Goal: Check status: Check status

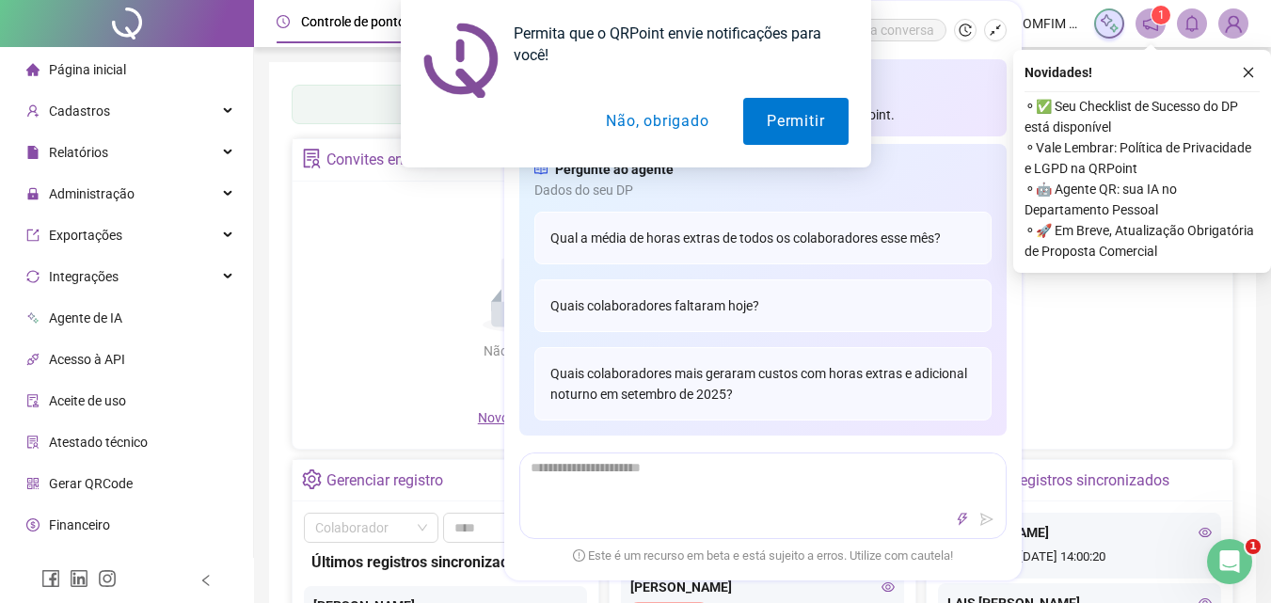
click at [1256, 74] on div "Permita que o QRPoint envie notificações para você! Permitir Não, obrigado" at bounding box center [635, 83] width 1271 height 167
click at [608, 134] on button "Não, obrigado" at bounding box center [657, 121] width 150 height 47
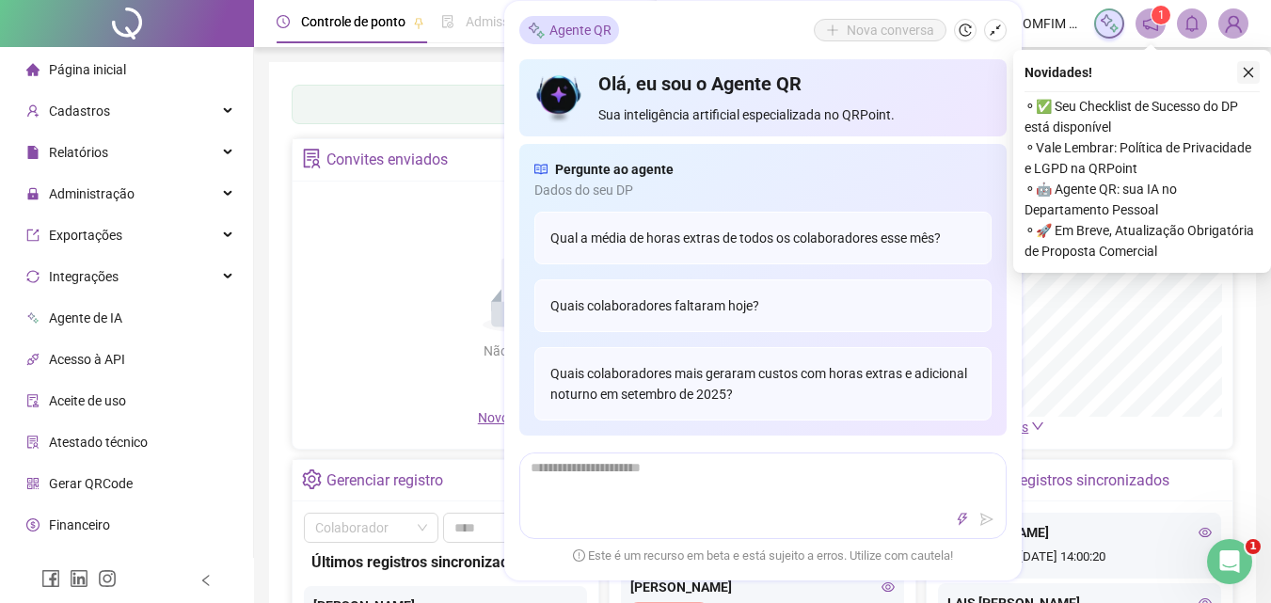
click at [1249, 70] on icon "close" at bounding box center [1248, 72] width 13 height 13
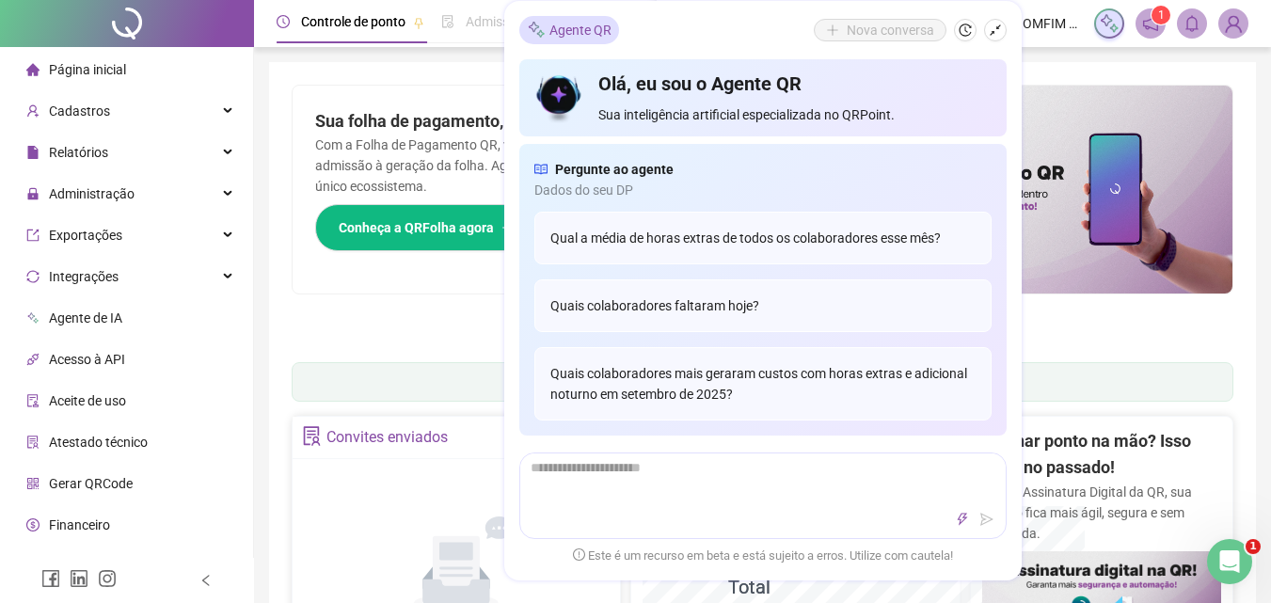
click at [1254, 70] on div "Pague o QRPoint com Cartão de Crédito Sua assinatura: mais segurança, prática e…" at bounding box center [762, 603] width 987 height 1082
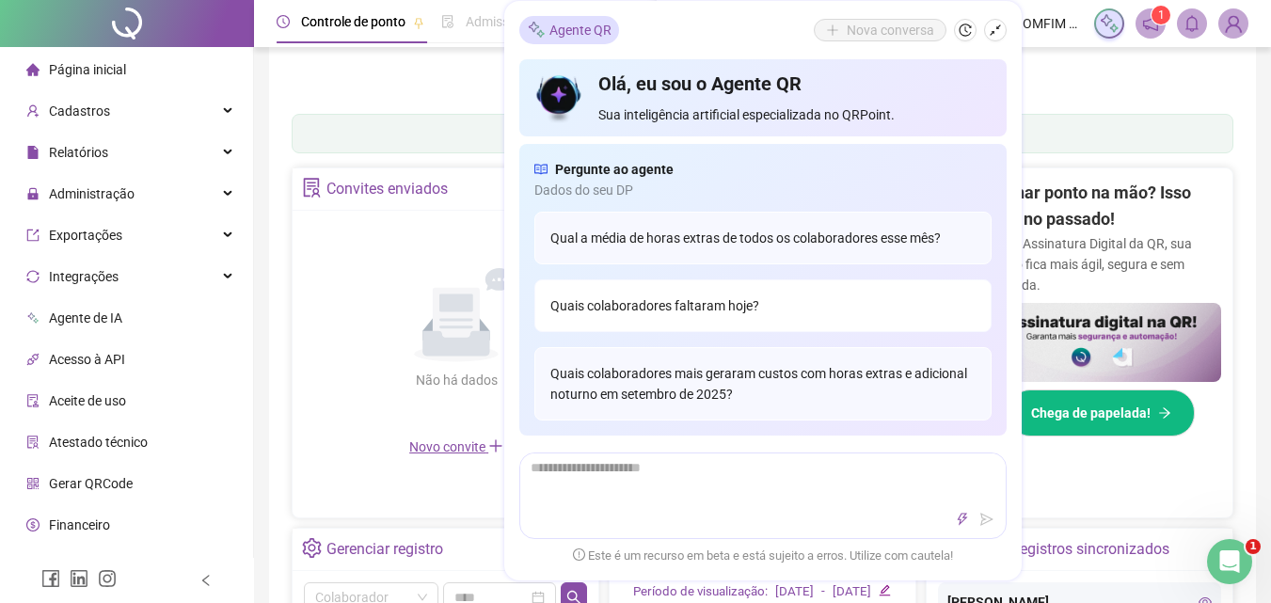
scroll to position [282, 0]
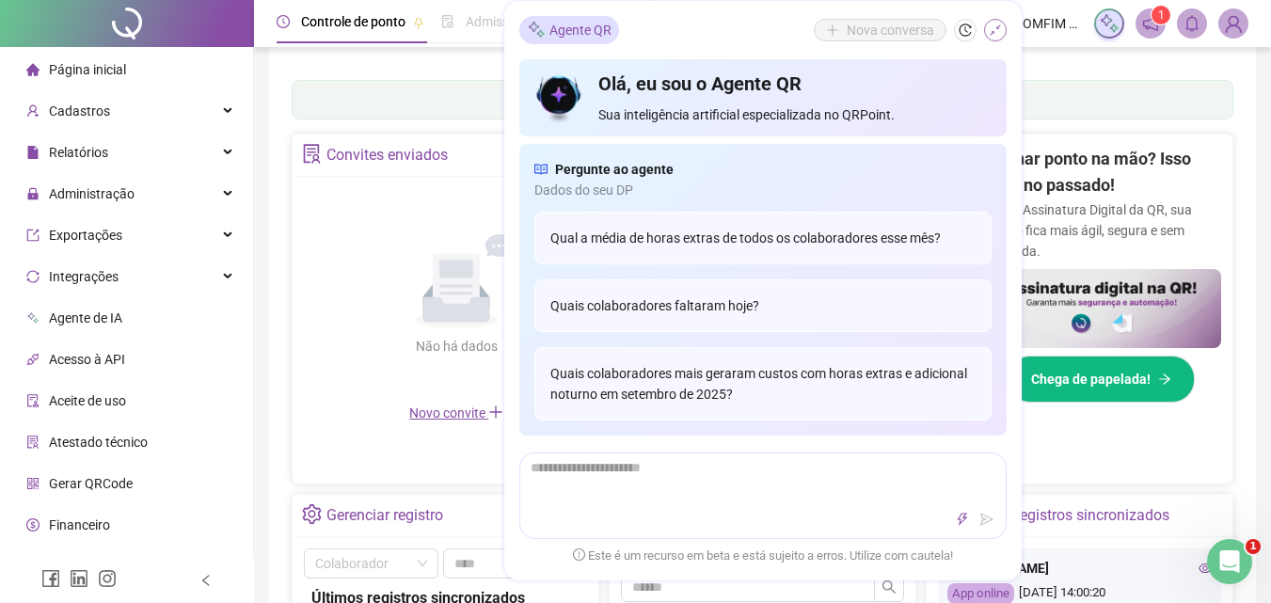
click at [998, 37] on button "button" at bounding box center [995, 30] width 23 height 23
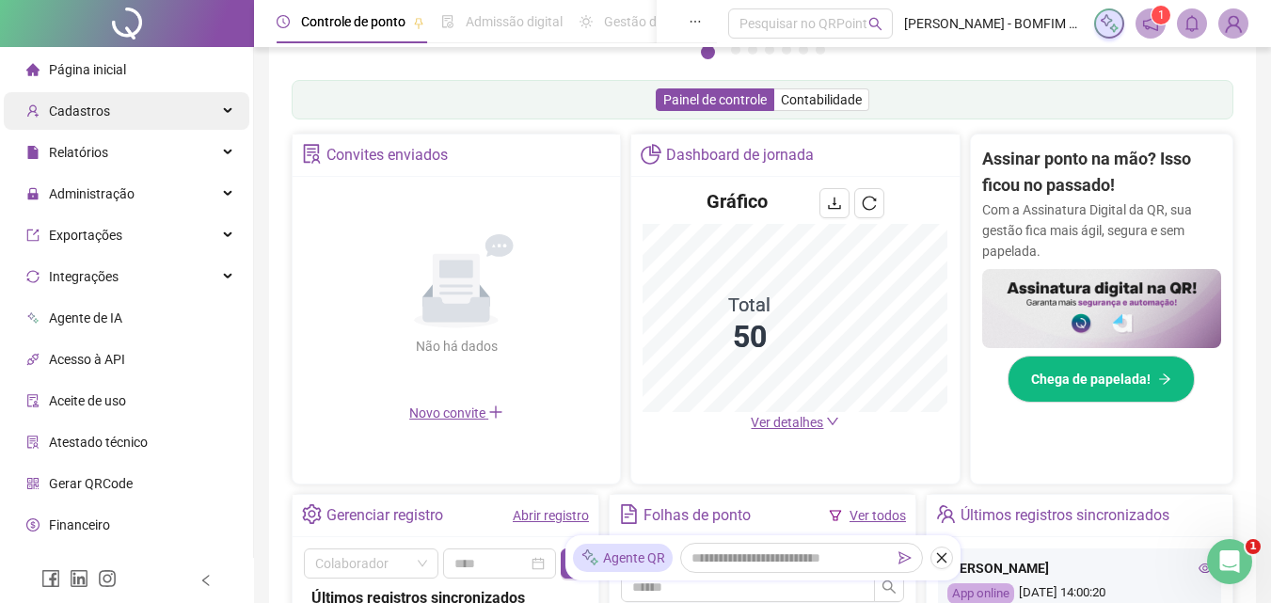
click at [127, 111] on div "Cadastros" at bounding box center [126, 111] width 245 height 38
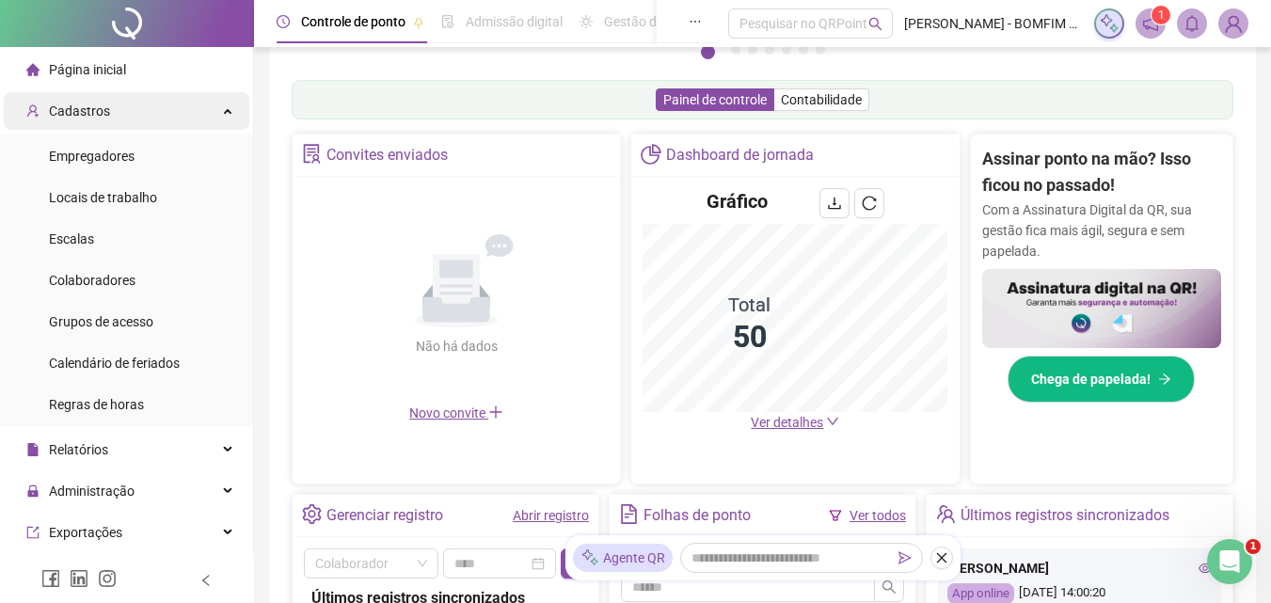
click at [122, 108] on div "Cadastros" at bounding box center [126, 111] width 245 height 38
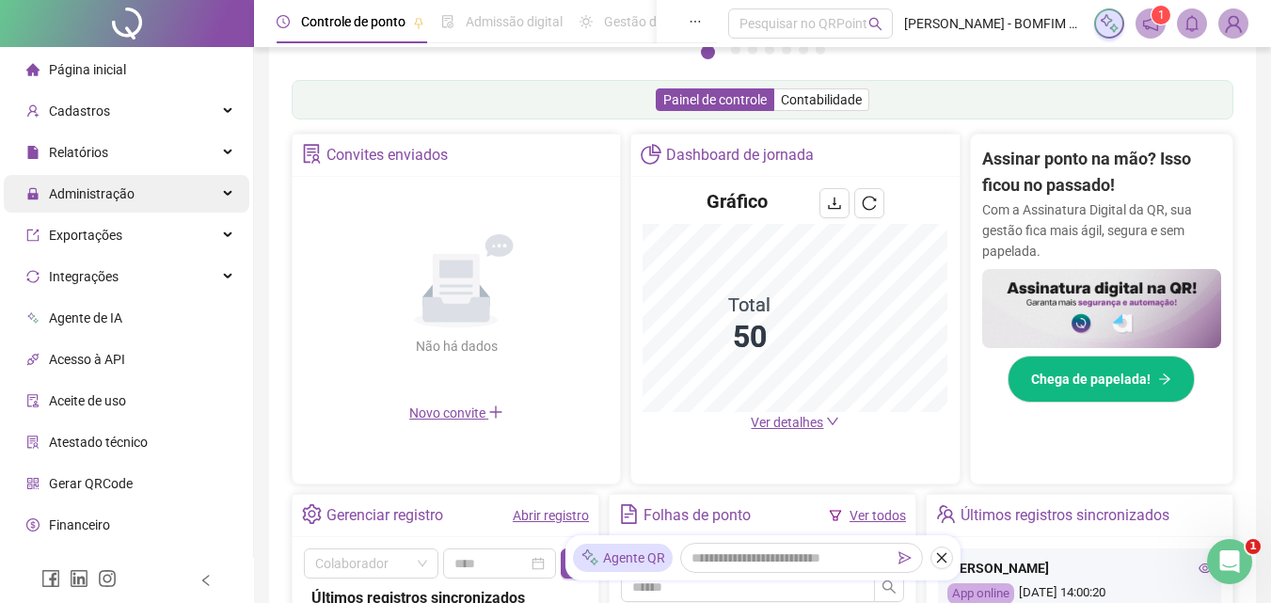
click at [92, 197] on span "Administração" at bounding box center [92, 193] width 86 height 15
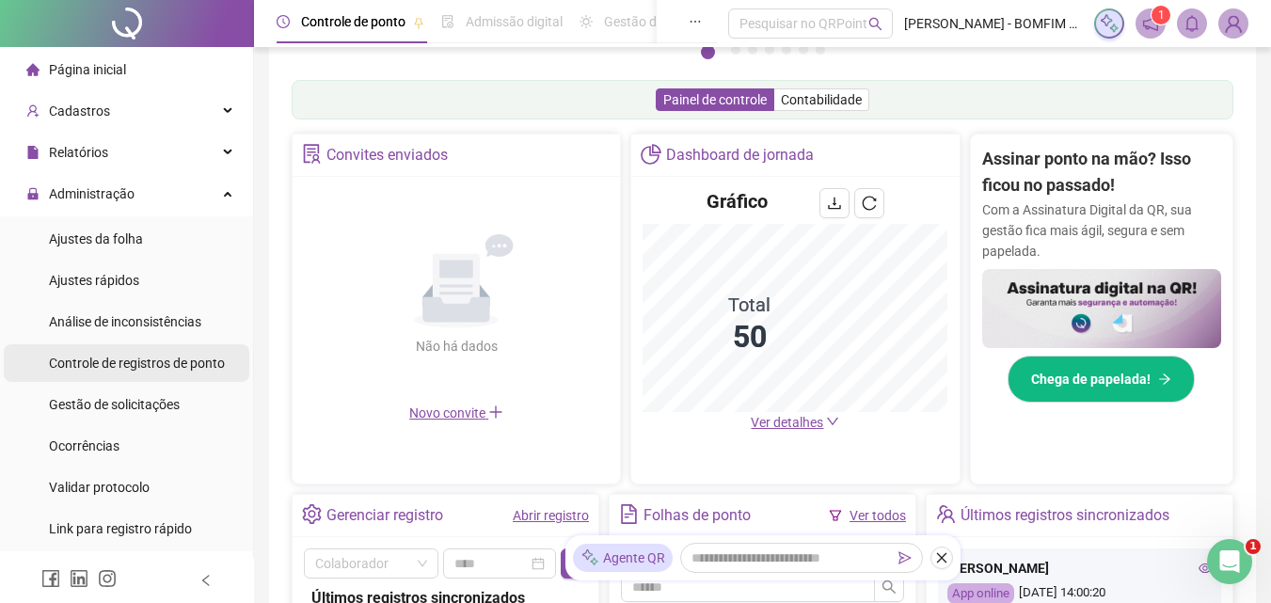
click at [148, 375] on div "Controle de registros de ponto" at bounding box center [137, 363] width 176 height 38
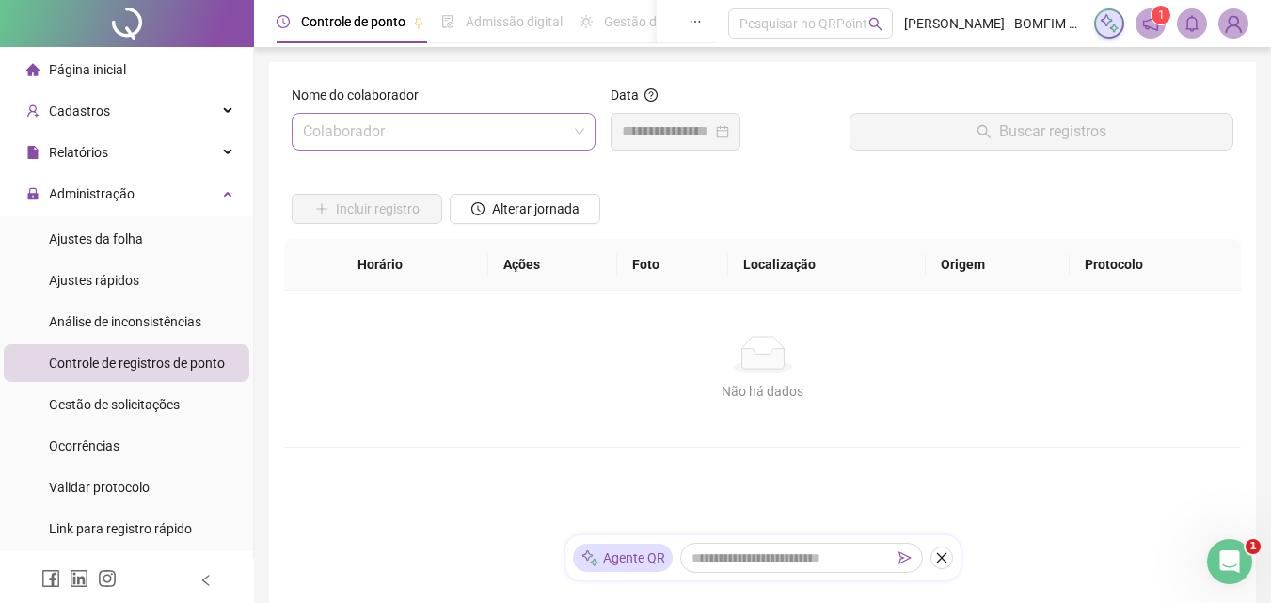
click at [470, 132] on input "search" at bounding box center [435, 132] width 264 height 36
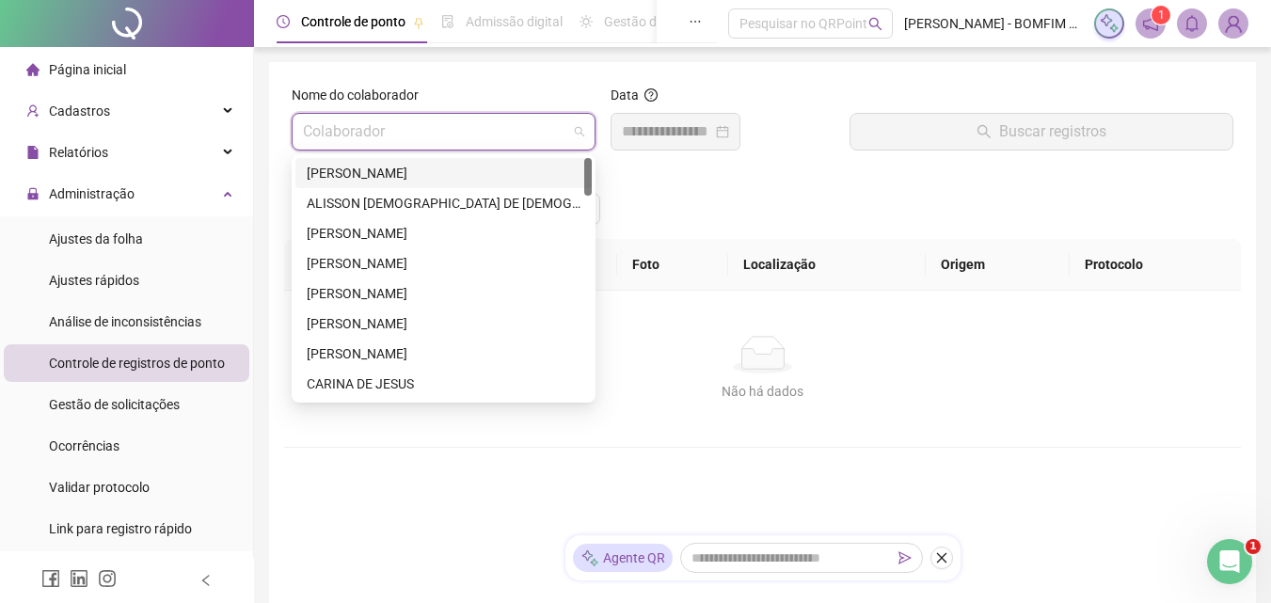
click at [458, 144] on input "search" at bounding box center [435, 132] width 264 height 36
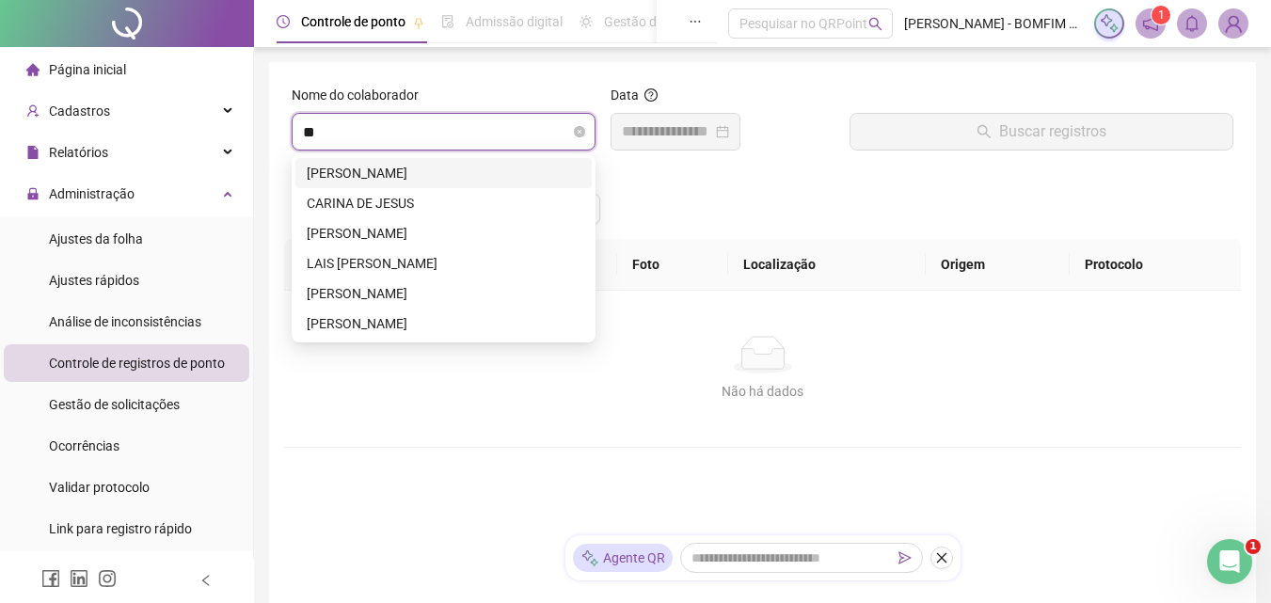
type input "***"
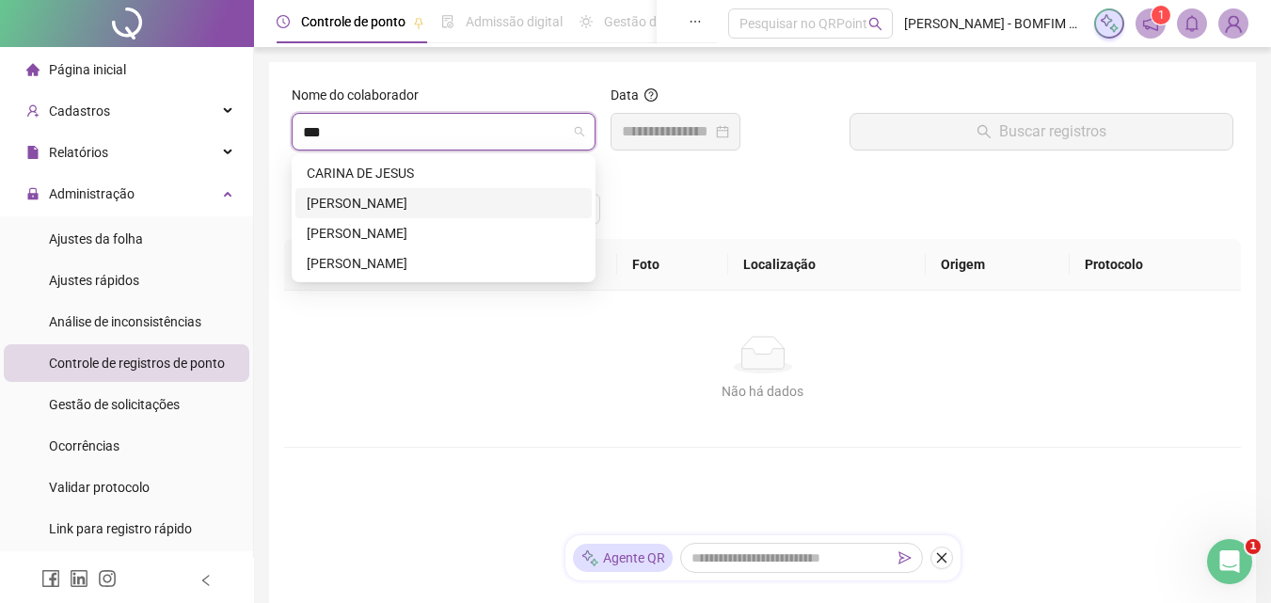
click at [525, 198] on div "[PERSON_NAME]" at bounding box center [444, 203] width 274 height 21
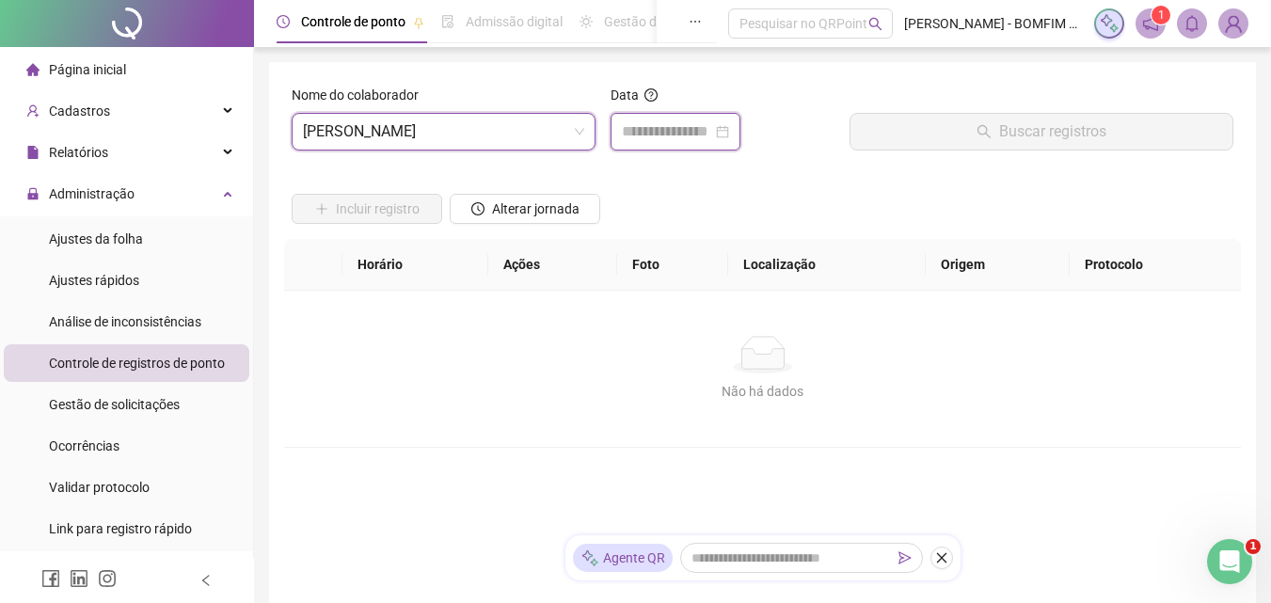
click at [648, 125] on input at bounding box center [667, 131] width 90 height 23
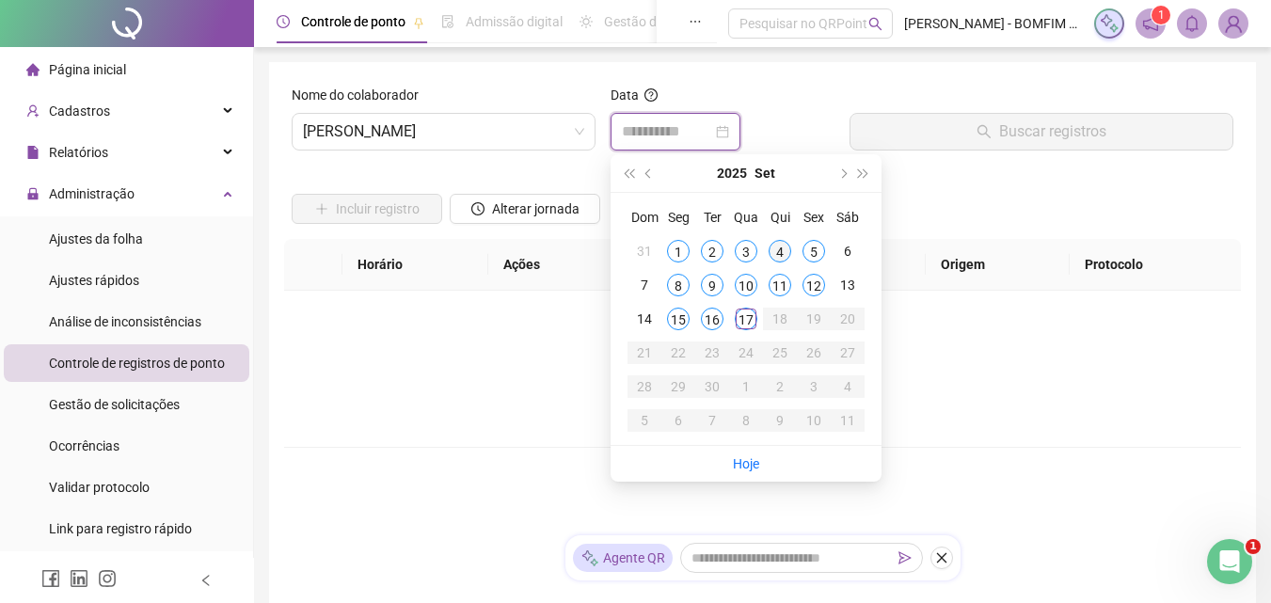
type input "**********"
click at [783, 254] on div "4" at bounding box center [779, 251] width 23 height 23
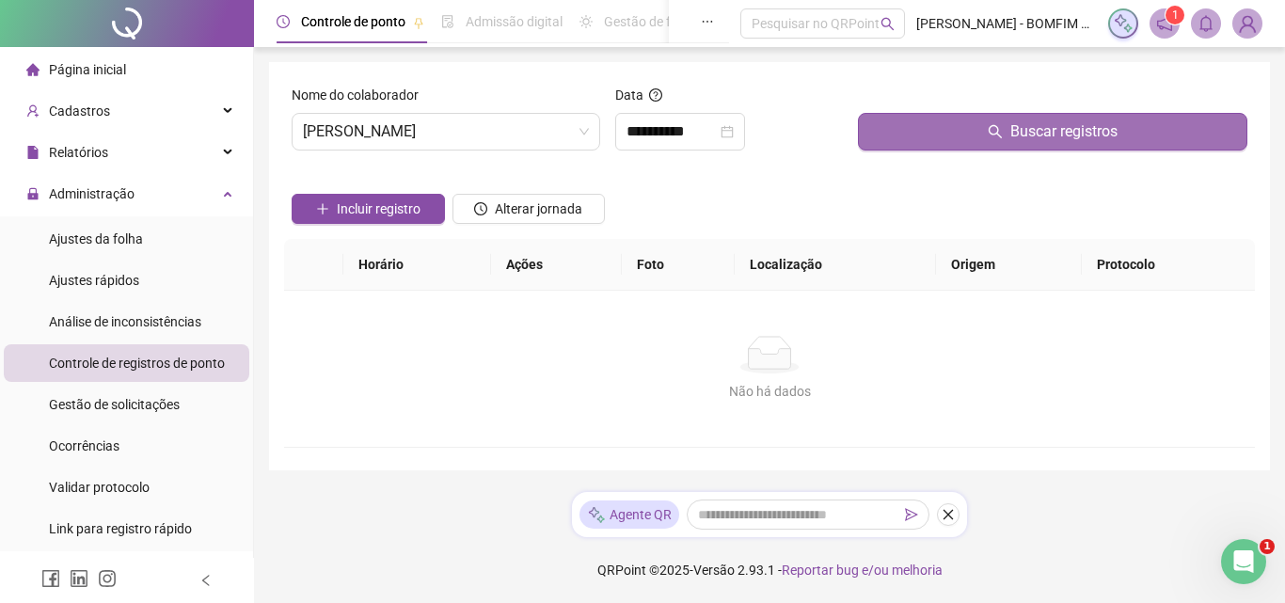
click at [1013, 134] on span "Buscar registros" at bounding box center [1063, 131] width 107 height 23
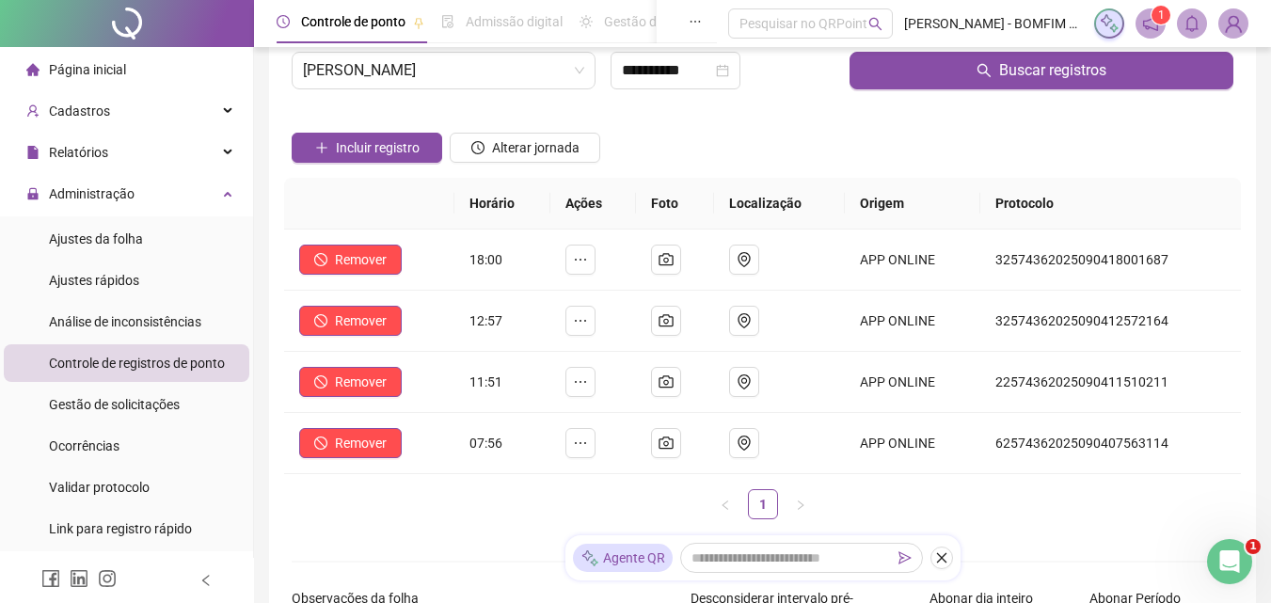
scroll to position [94, 0]
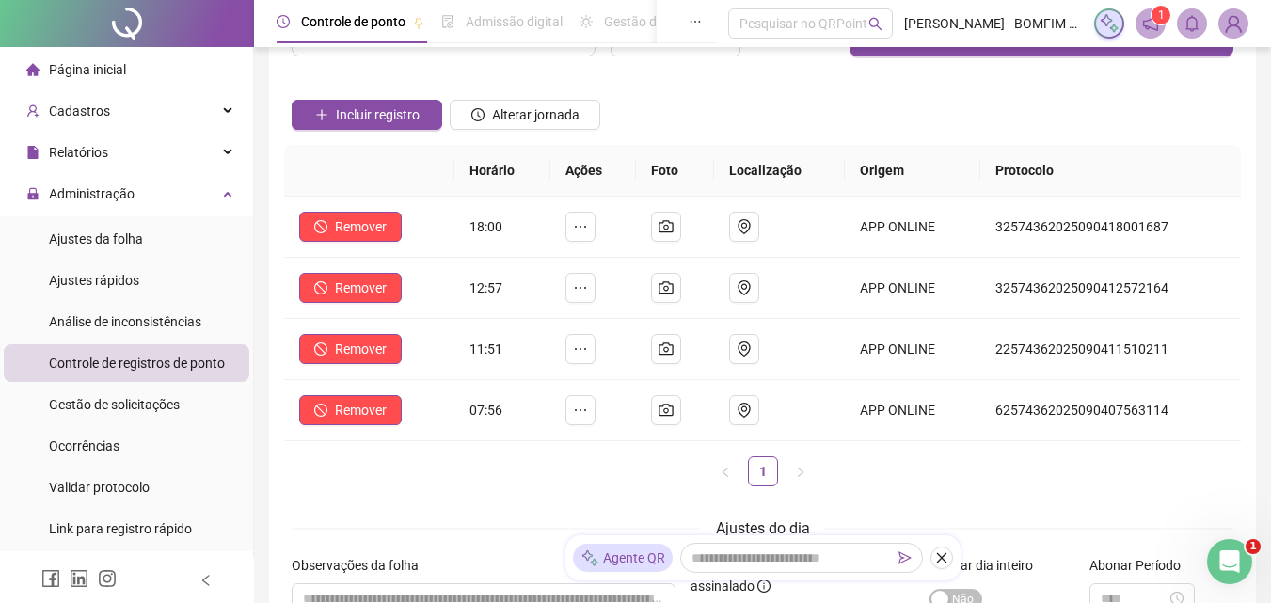
click at [1019, 465] on ul "1" at bounding box center [762, 471] width 957 height 30
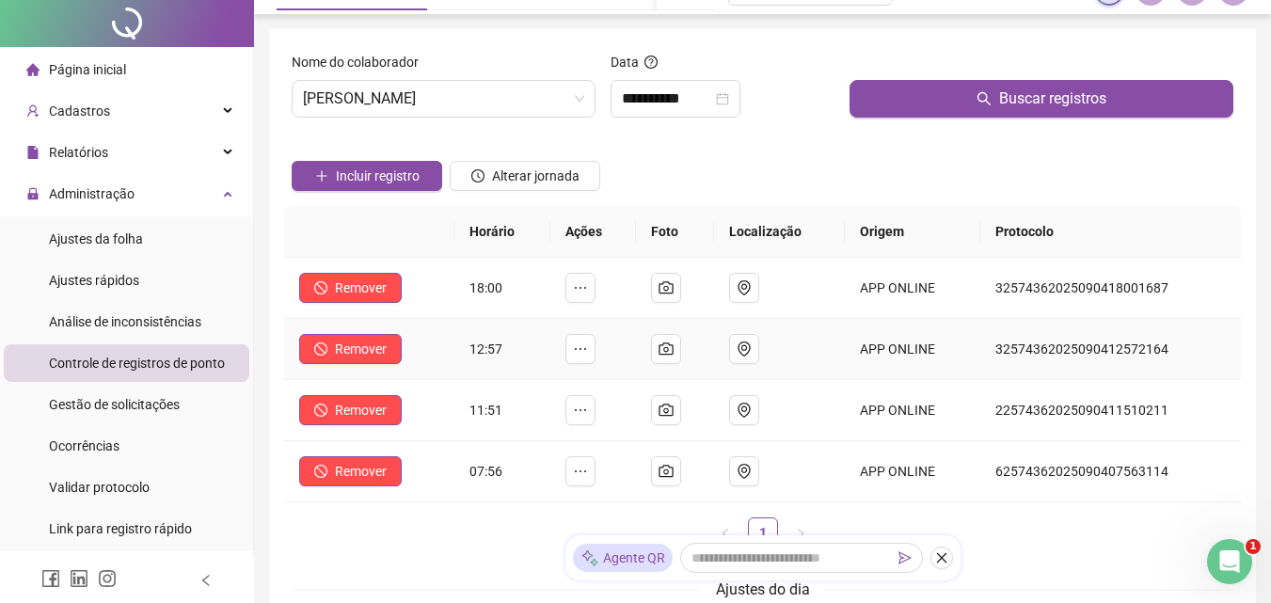
scroll to position [0, 0]
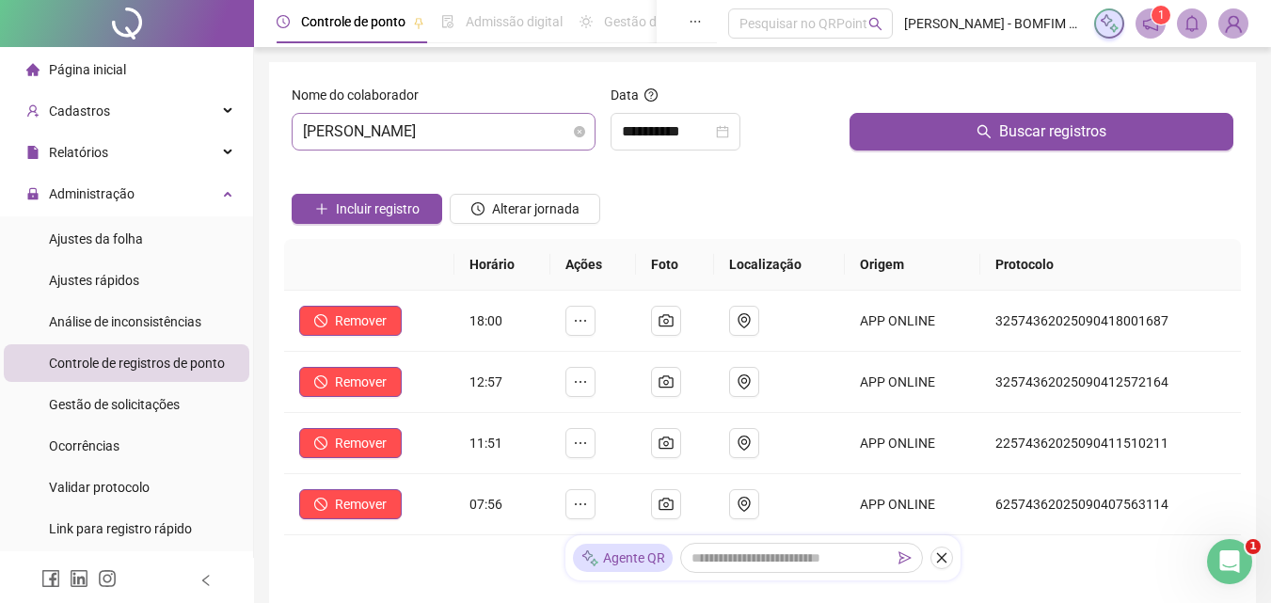
click at [536, 134] on span "[PERSON_NAME]" at bounding box center [443, 132] width 281 height 36
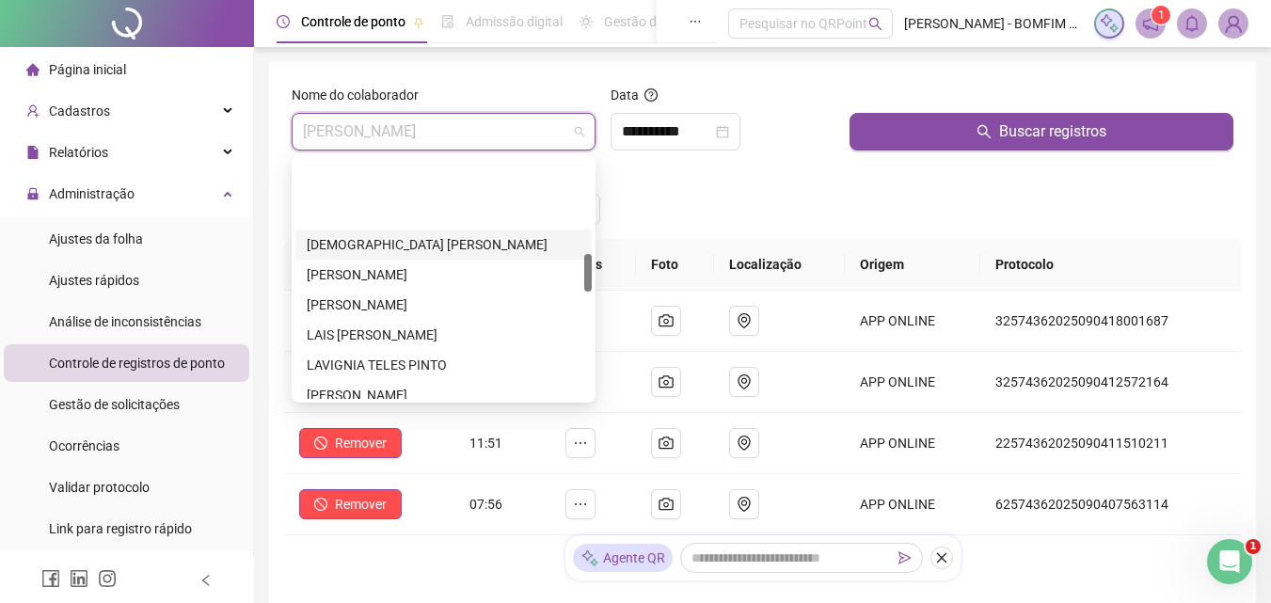
scroll to position [594, 0]
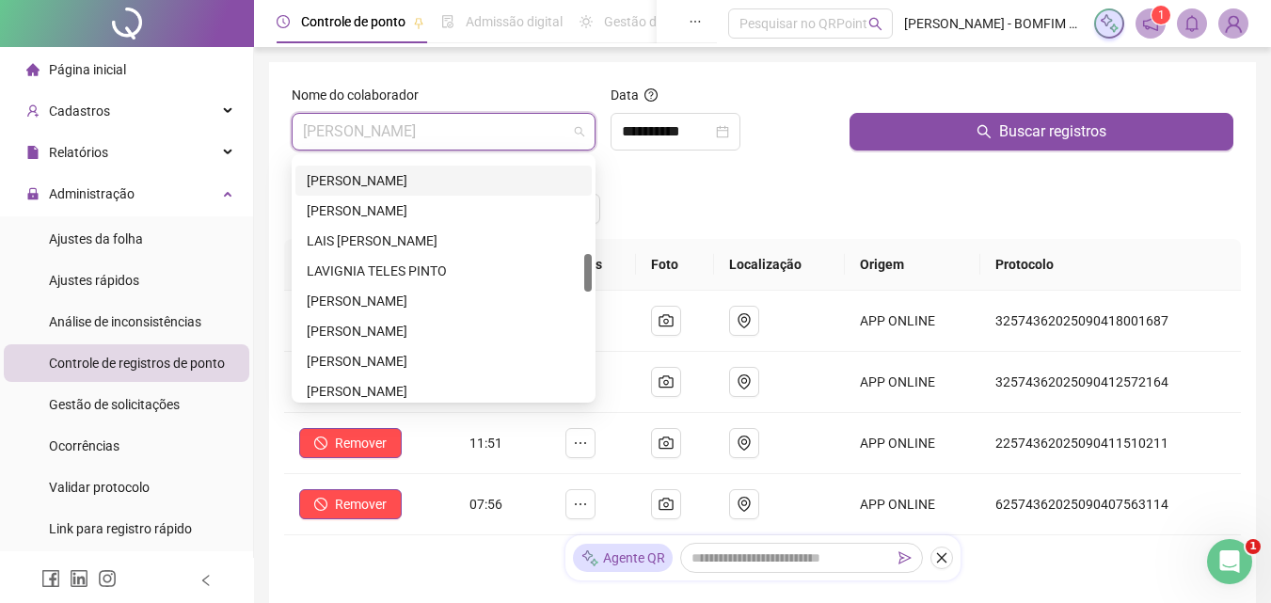
click at [404, 187] on div "[PERSON_NAME]" at bounding box center [444, 180] width 274 height 21
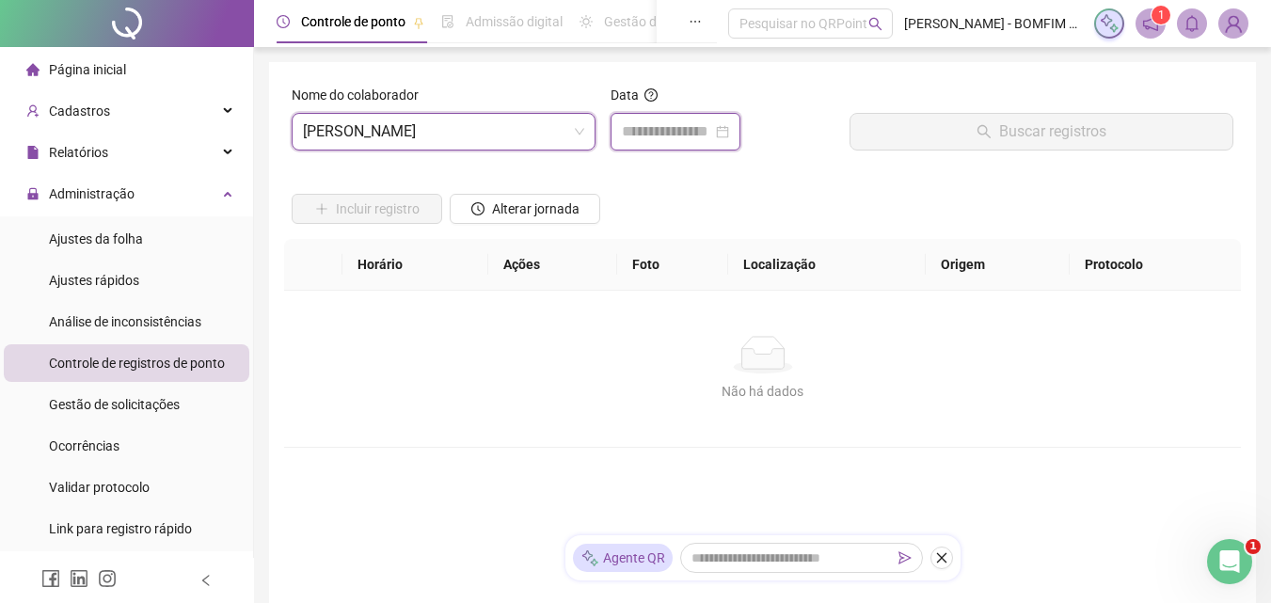
click at [676, 132] on input at bounding box center [667, 131] width 90 height 23
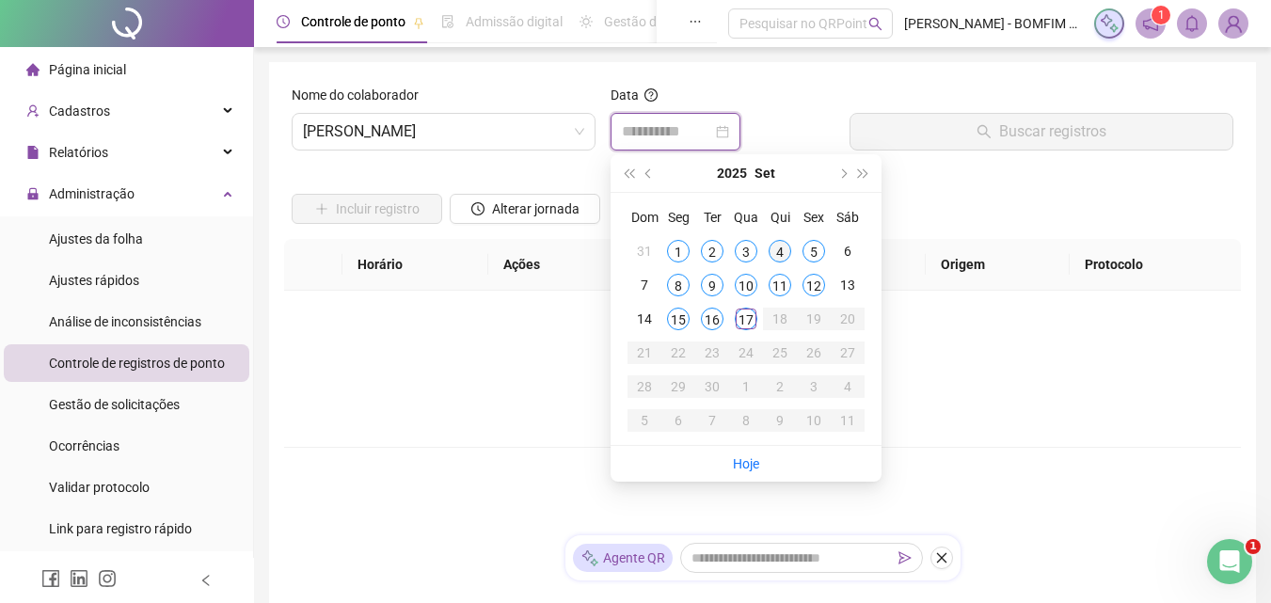
type input "**********"
click at [776, 249] on div "4" at bounding box center [779, 251] width 23 height 23
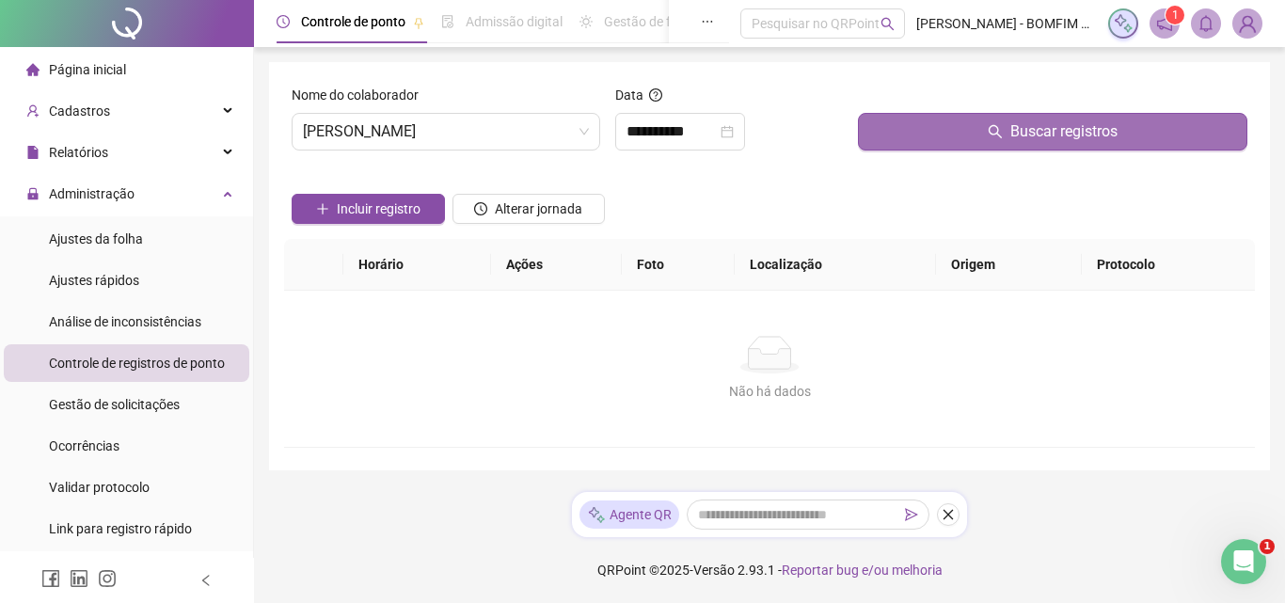
click at [954, 115] on button "Buscar registros" at bounding box center [1052, 132] width 389 height 38
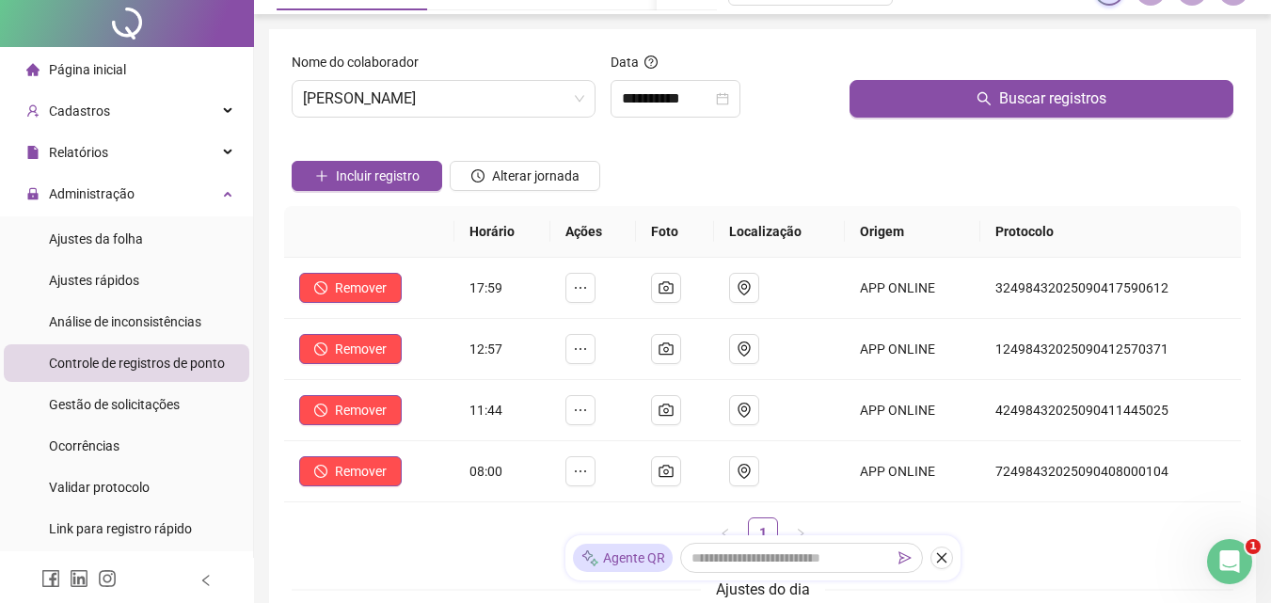
scroll to position [0, 0]
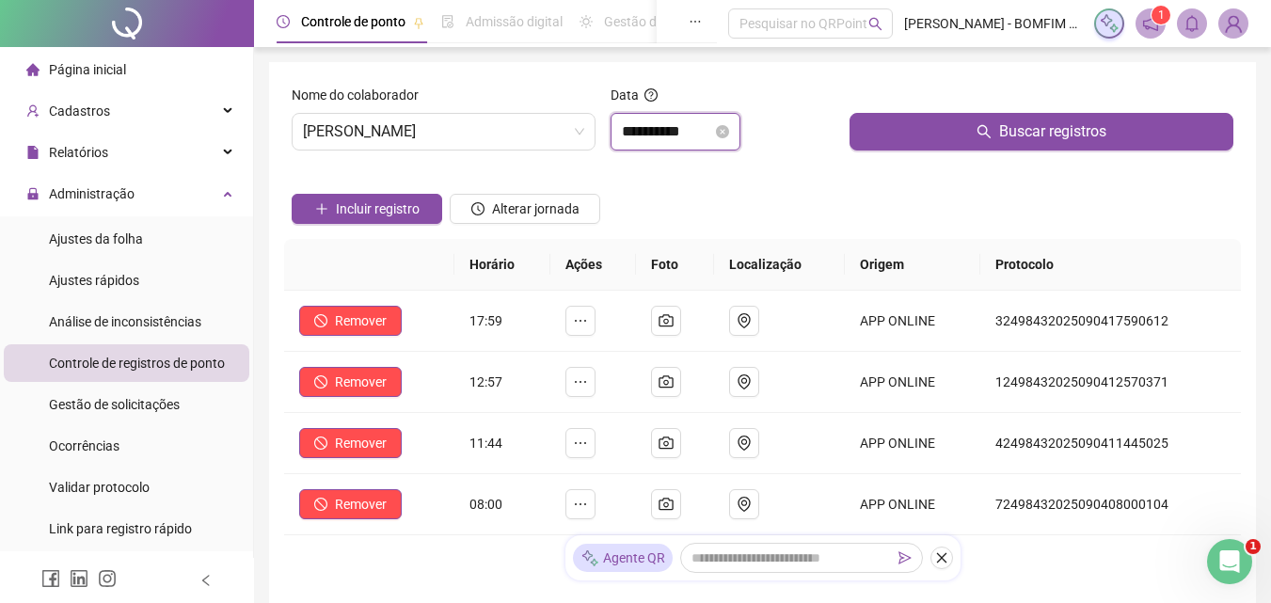
click at [668, 140] on input "**********" at bounding box center [667, 131] width 90 height 23
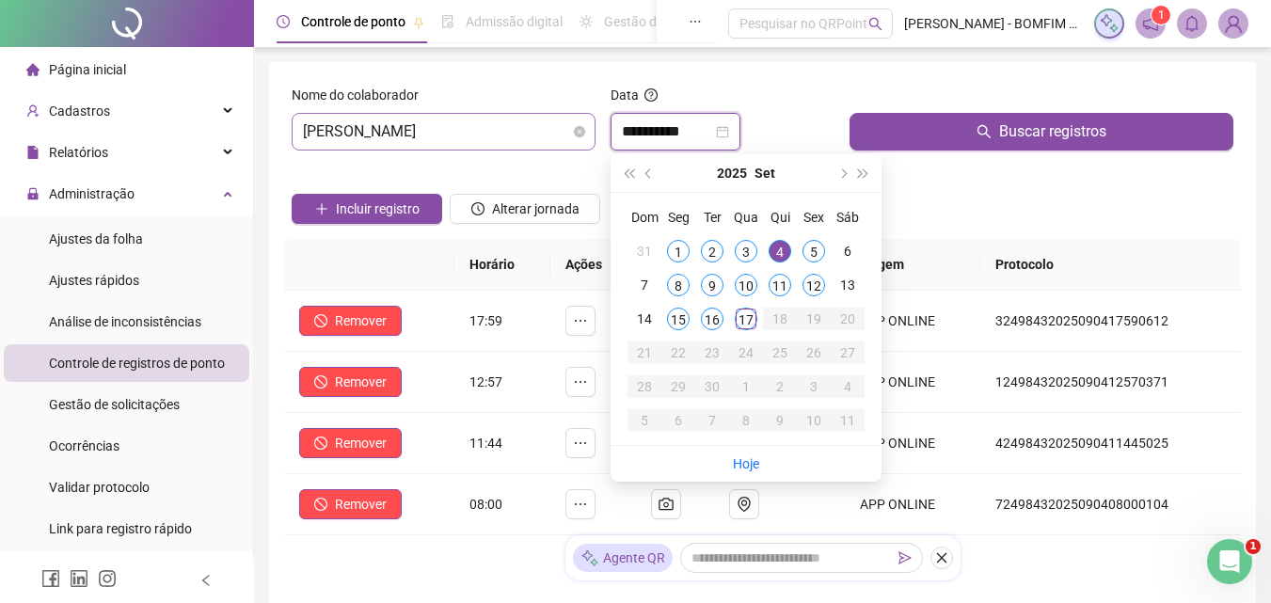
click at [551, 133] on span "[PERSON_NAME]" at bounding box center [443, 132] width 281 height 36
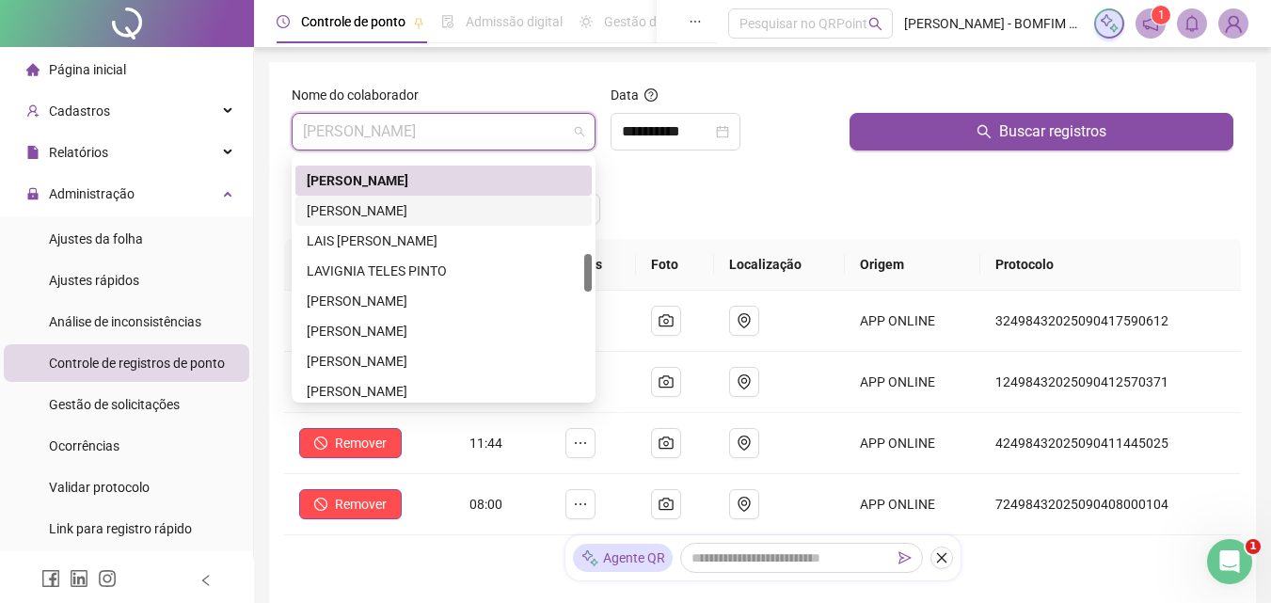
click at [387, 221] on div "[PERSON_NAME]" at bounding box center [443, 211] width 296 height 30
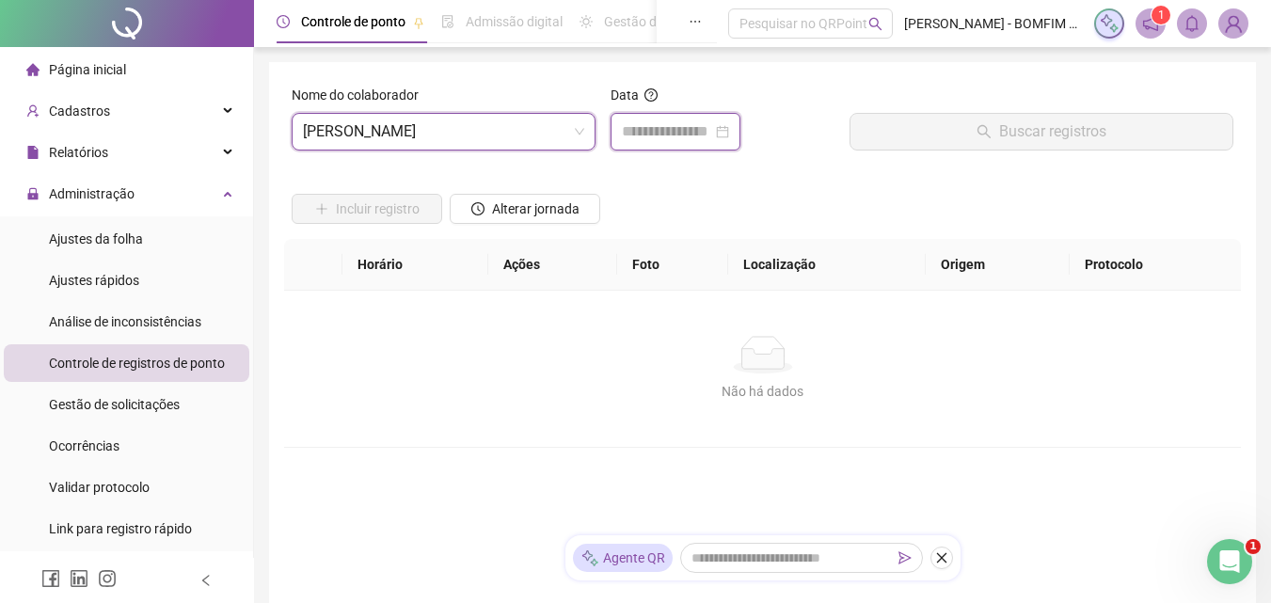
click at [701, 127] on input at bounding box center [667, 131] width 90 height 23
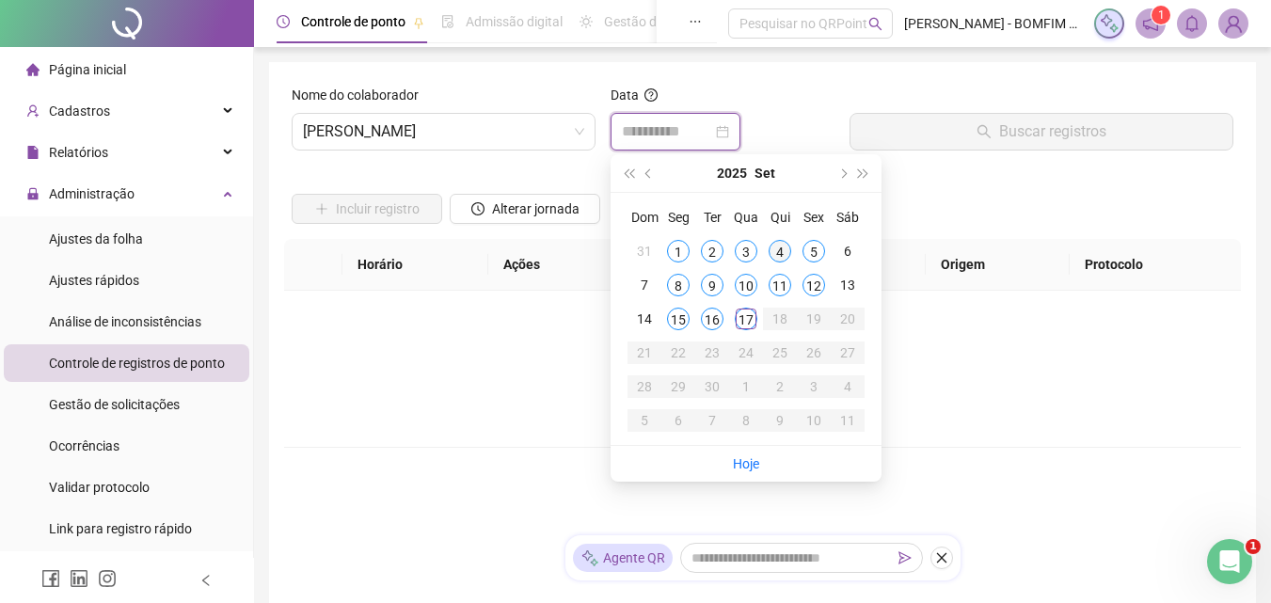
type input "**********"
drag, startPoint x: 778, startPoint y: 243, endPoint x: 784, endPoint y: 233, distance: 11.5
click at [780, 243] on div "4" at bounding box center [779, 251] width 23 height 23
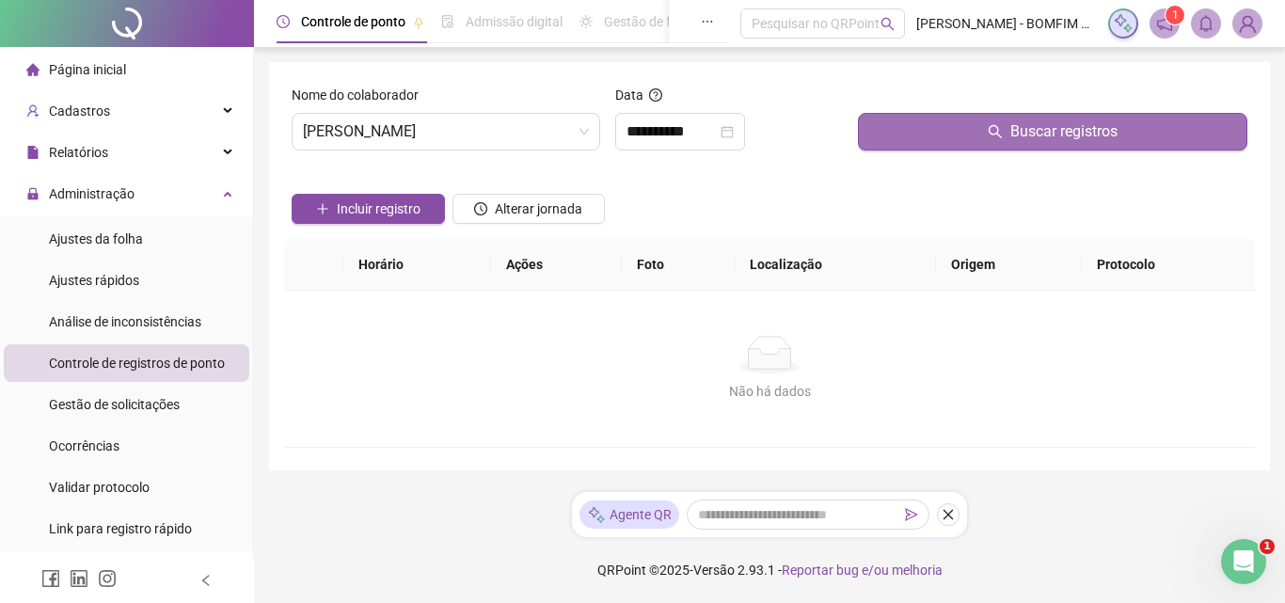
click at [998, 139] on button "Buscar registros" at bounding box center [1052, 132] width 389 height 38
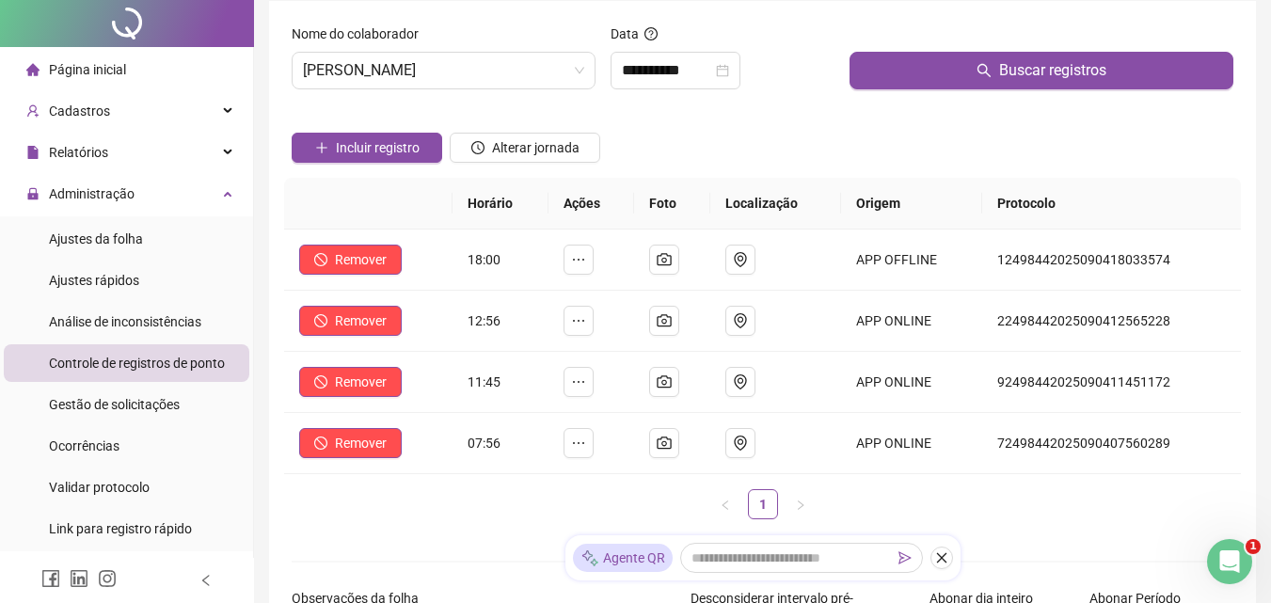
scroll to position [94, 0]
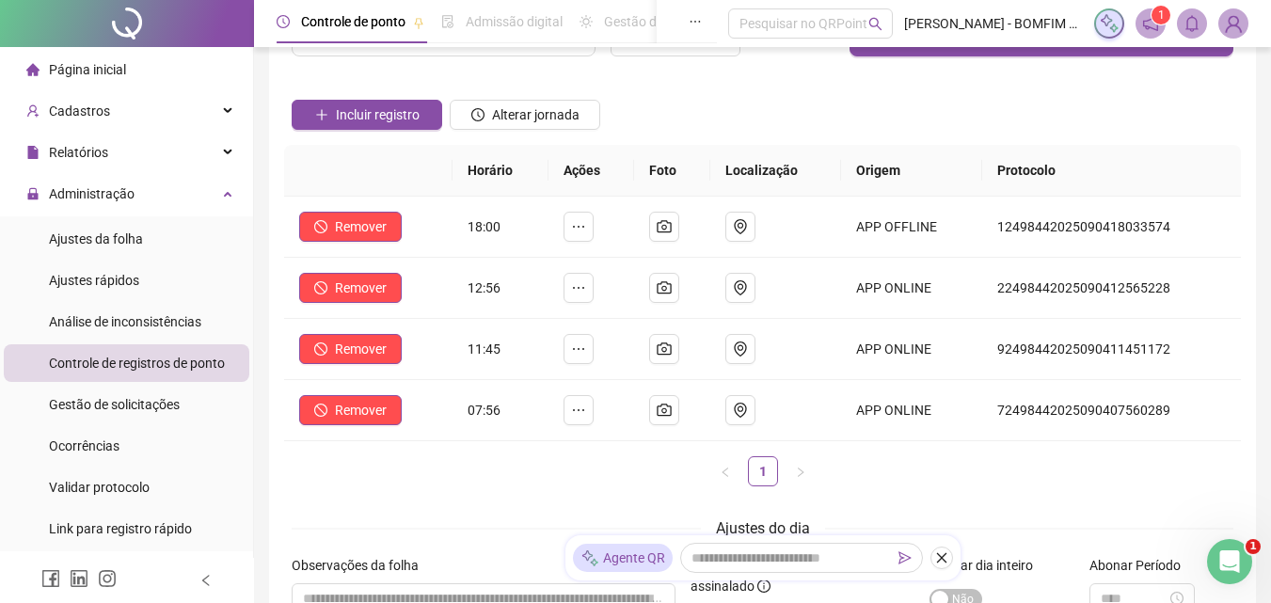
click at [828, 157] on th "Localização" at bounding box center [775, 171] width 131 height 52
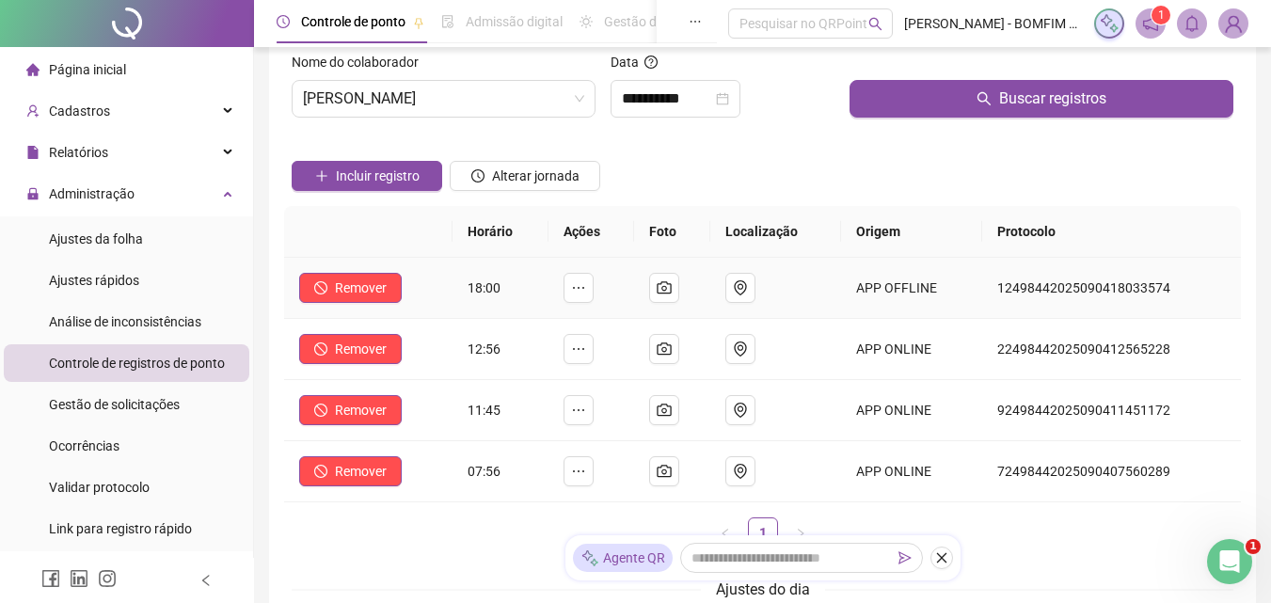
scroll to position [0, 0]
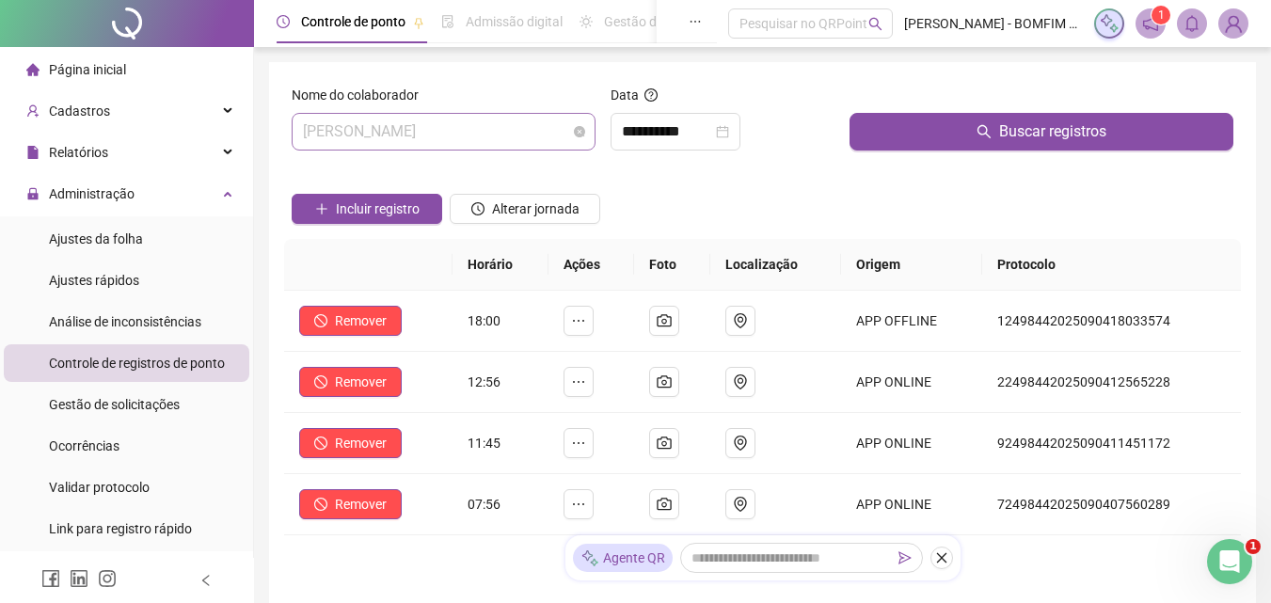
click at [561, 143] on span "[PERSON_NAME]" at bounding box center [443, 132] width 281 height 36
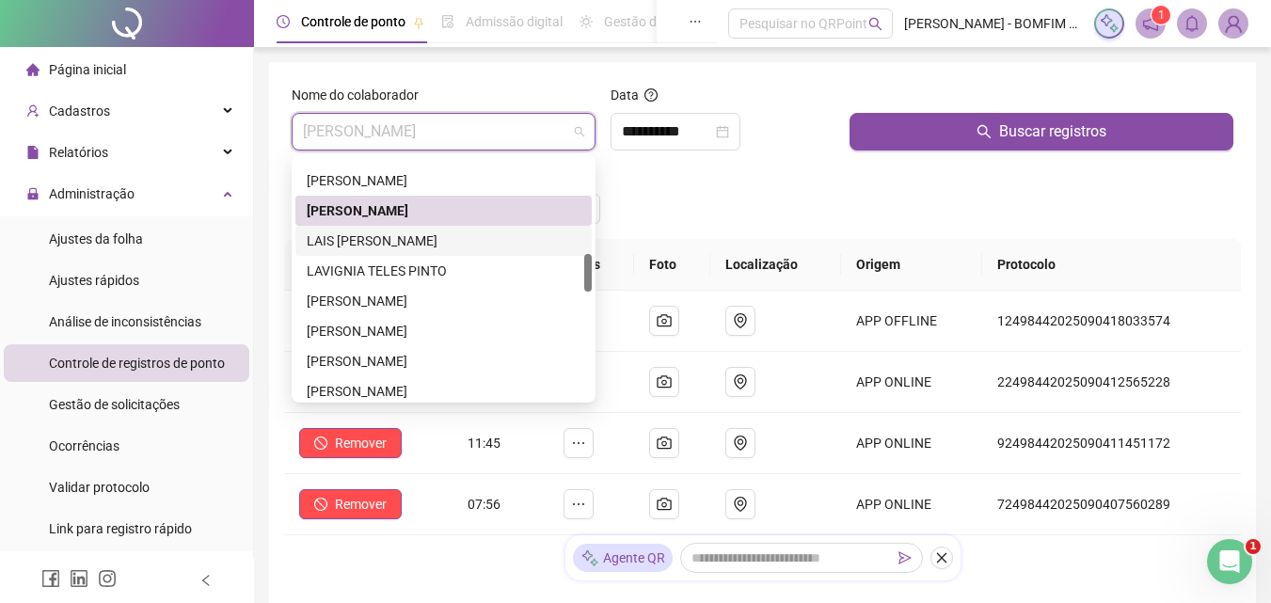
click at [366, 254] on div "LAIS [PERSON_NAME]" at bounding box center [443, 241] width 296 height 30
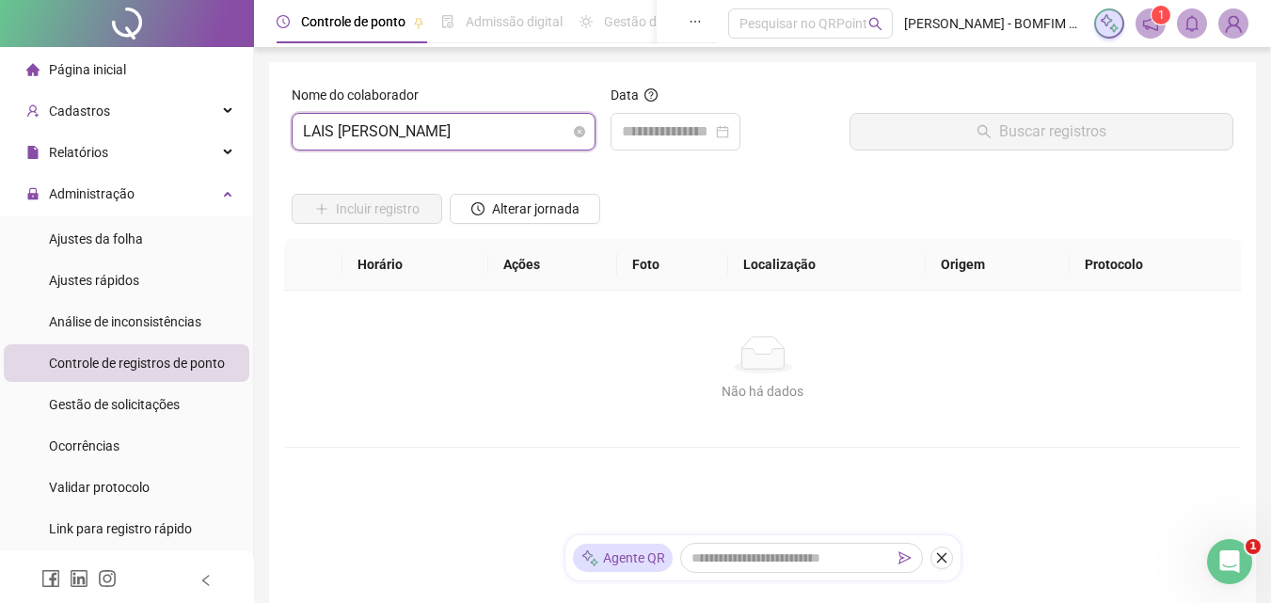
click at [568, 119] on span "LAIS [PERSON_NAME]" at bounding box center [443, 132] width 281 height 36
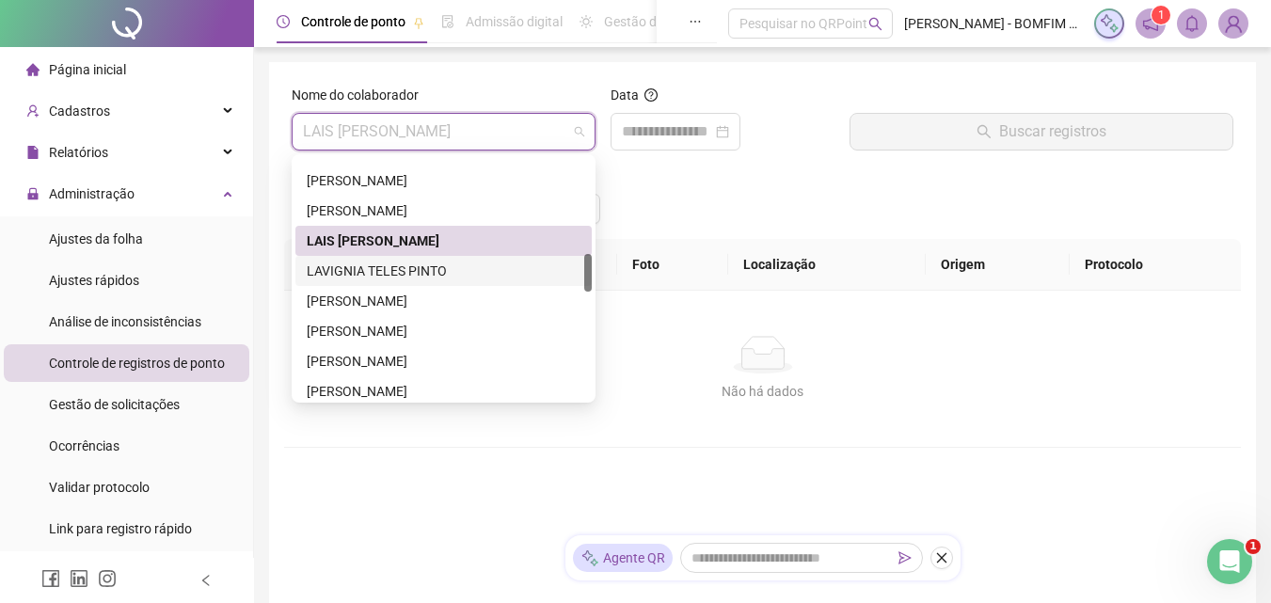
click at [385, 262] on div "LAVIGNIA TELES PINTO" at bounding box center [444, 271] width 274 height 21
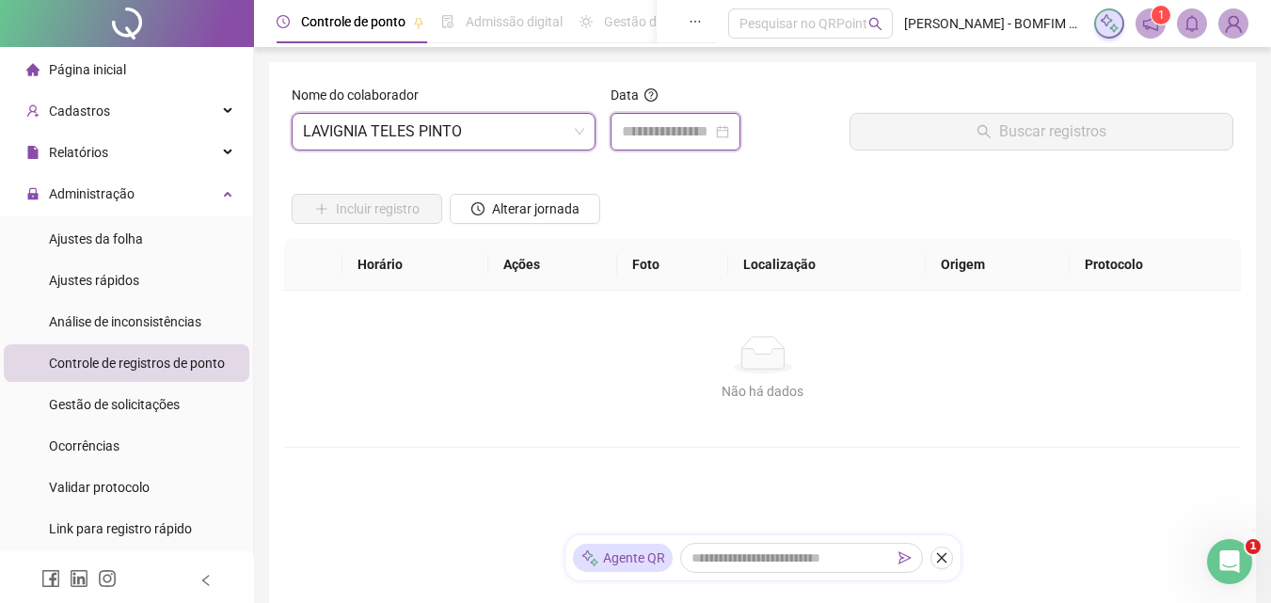
click at [665, 128] on input at bounding box center [667, 131] width 90 height 23
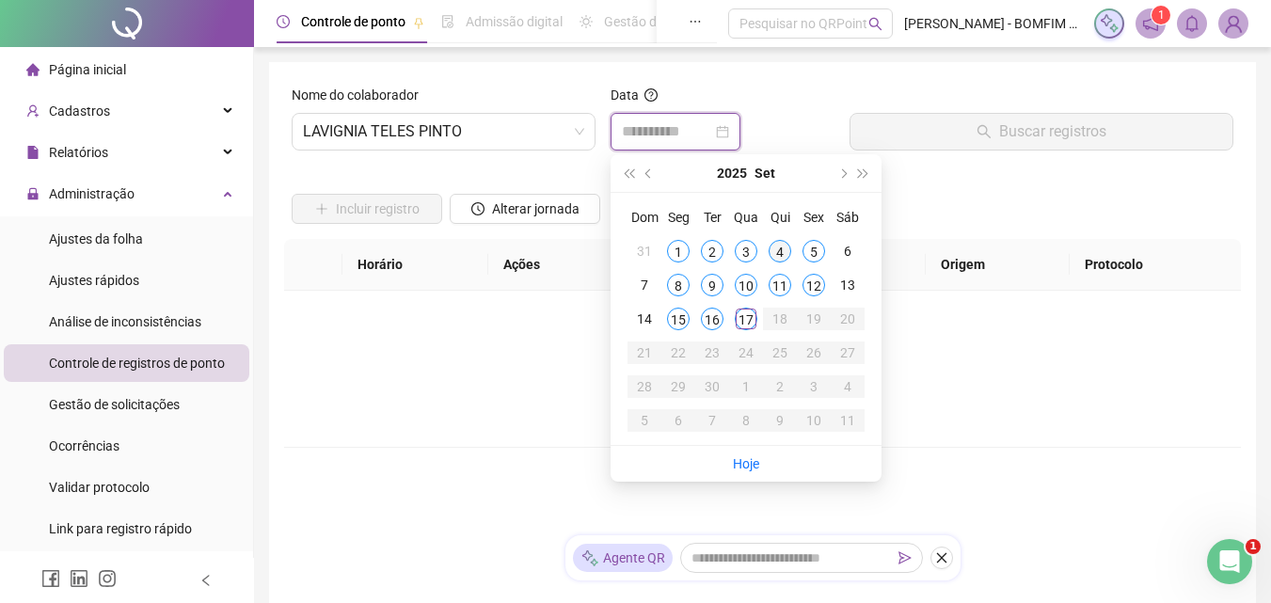
type input "**********"
click at [780, 249] on div "4" at bounding box center [779, 251] width 23 height 23
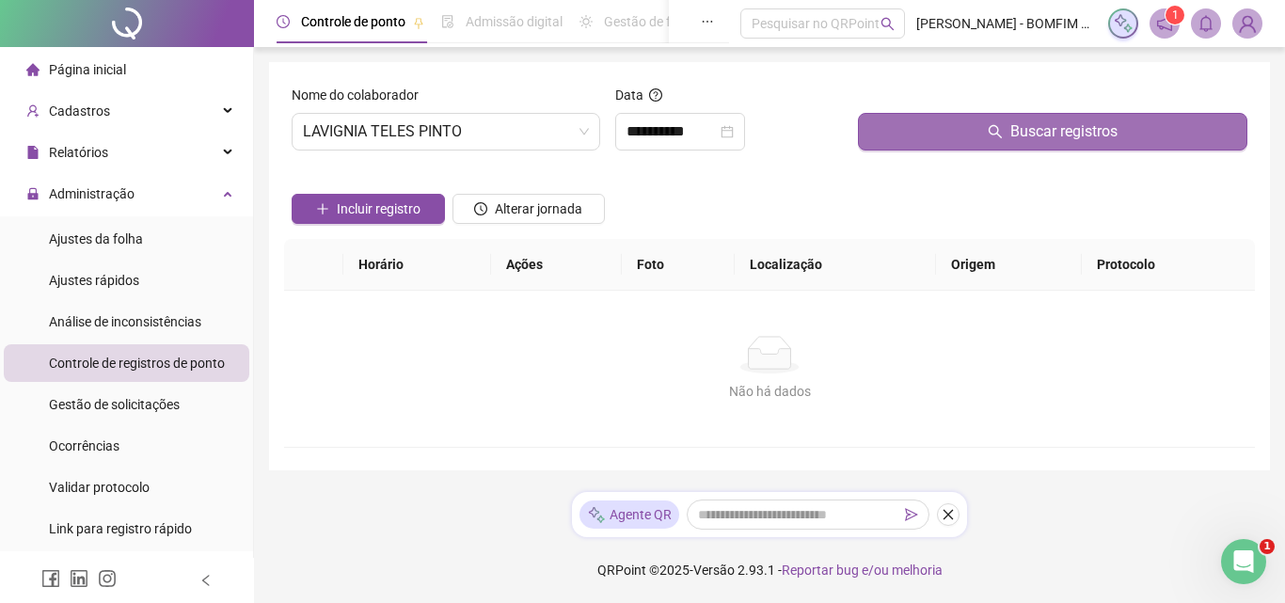
click at [974, 135] on button "Buscar registros" at bounding box center [1052, 132] width 389 height 38
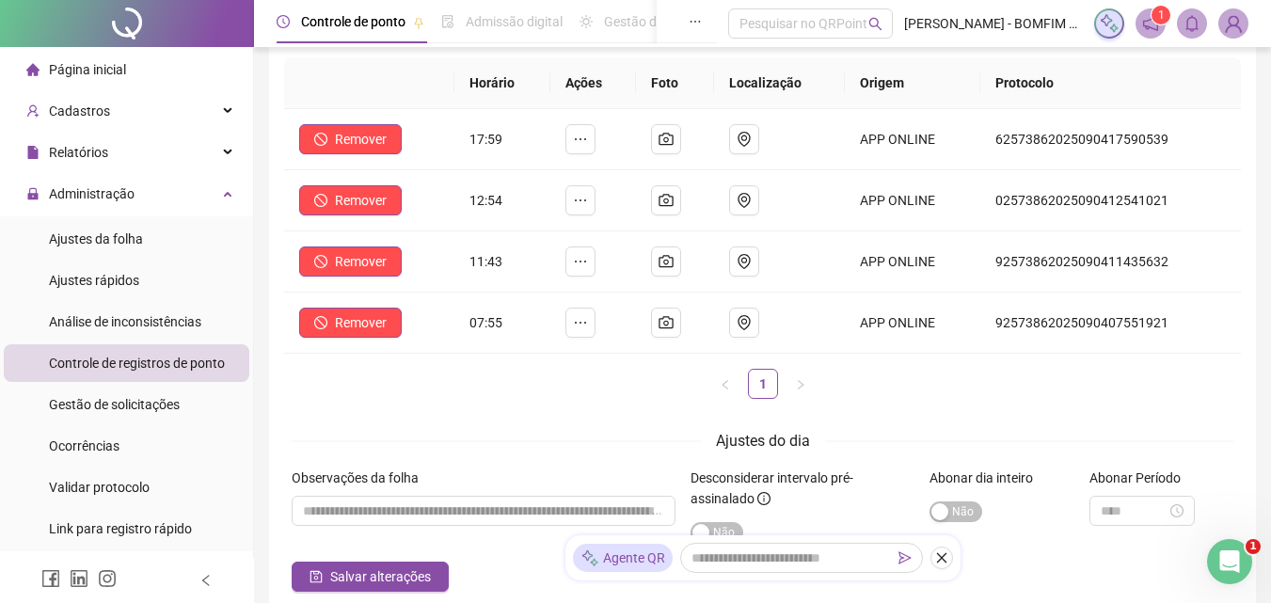
scroll to position [188, 0]
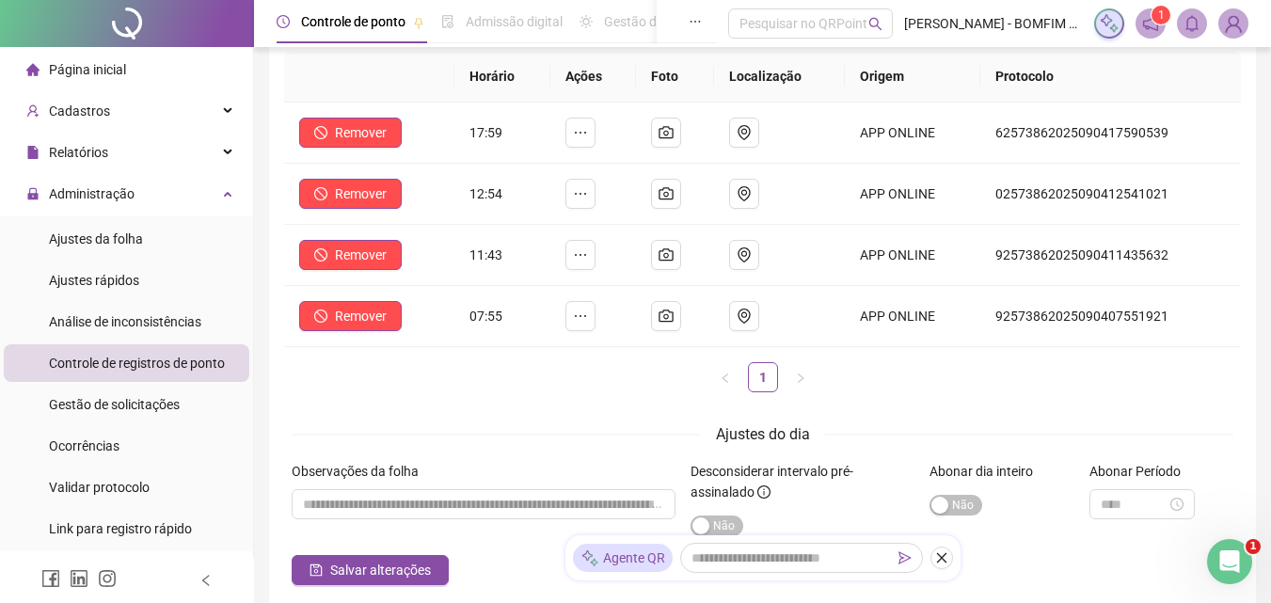
click at [910, 88] on th "Origem" at bounding box center [912, 77] width 135 height 52
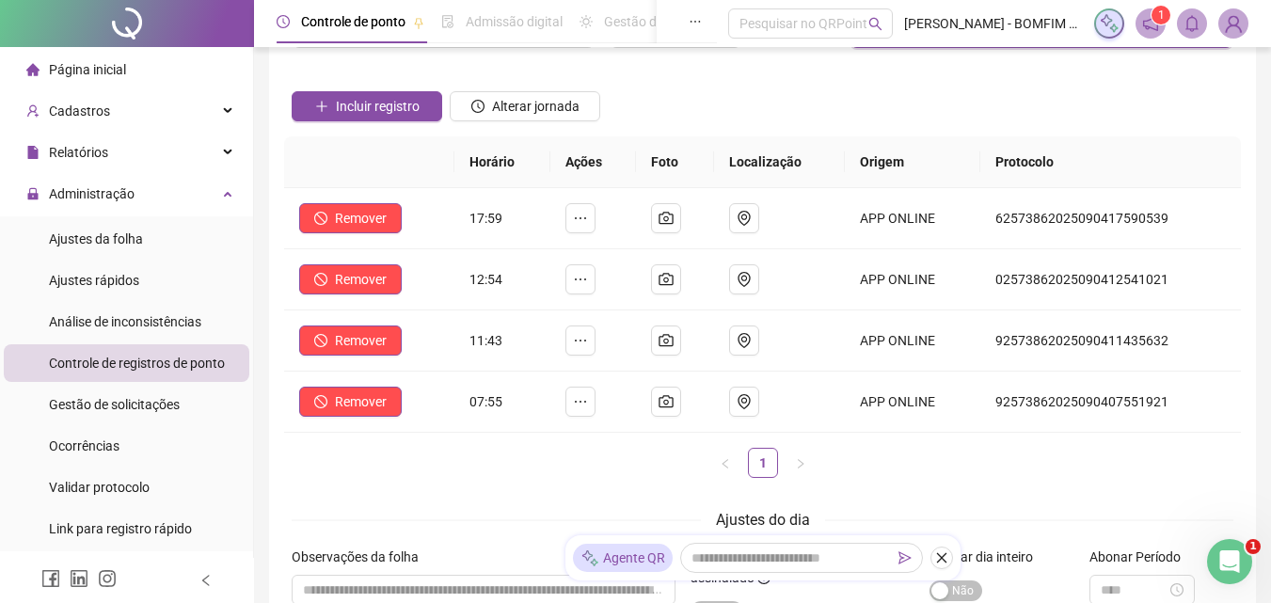
scroll to position [0, 0]
